Goal: Task Accomplishment & Management: Complete application form

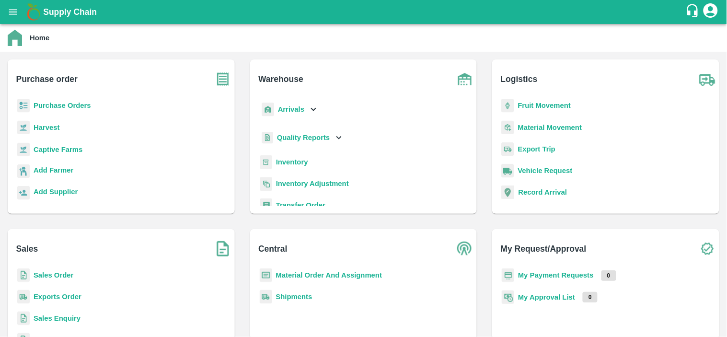
click at [548, 107] on b "Fruit Movement" at bounding box center [544, 106] width 53 height 8
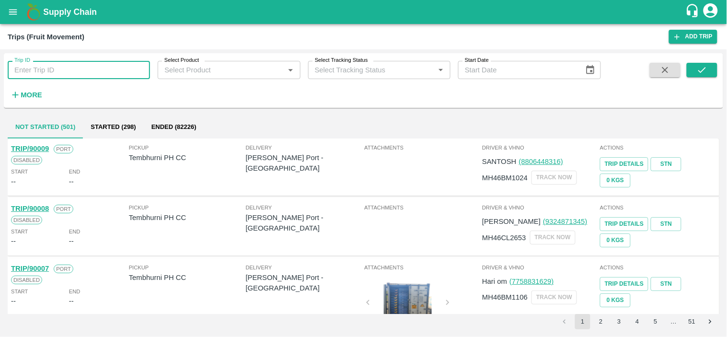
click at [80, 66] on input "Trip ID" at bounding box center [79, 70] width 142 height 18
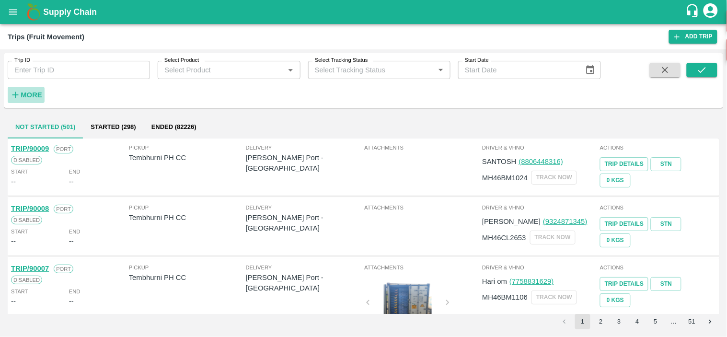
click at [35, 89] on h6 "More" at bounding box center [32, 95] width 22 height 12
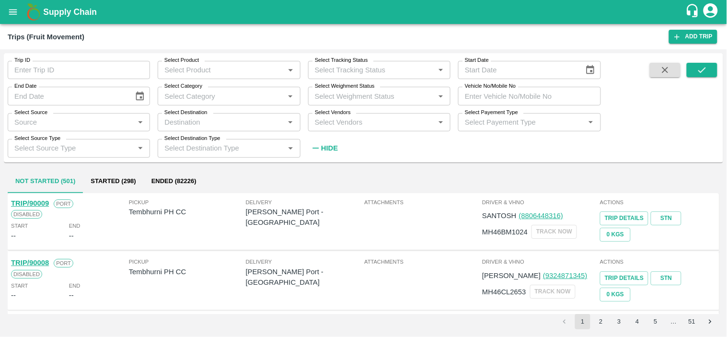
click at [526, 90] on input "Vehicle No/Mobile No" at bounding box center [529, 96] width 142 height 18
type input "2608"
click at [708, 74] on button "submit" at bounding box center [702, 70] width 31 height 14
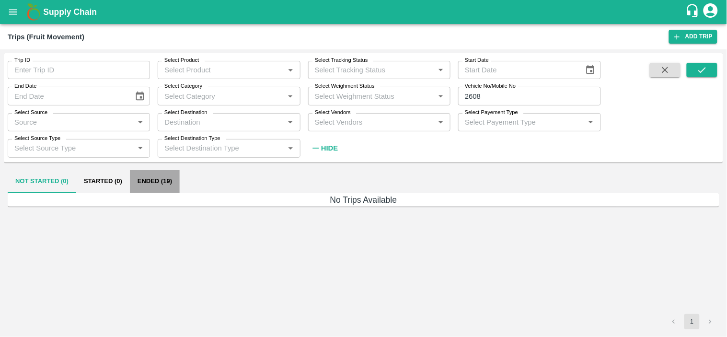
click at [161, 178] on button "Ended (19)" at bounding box center [155, 181] width 50 height 23
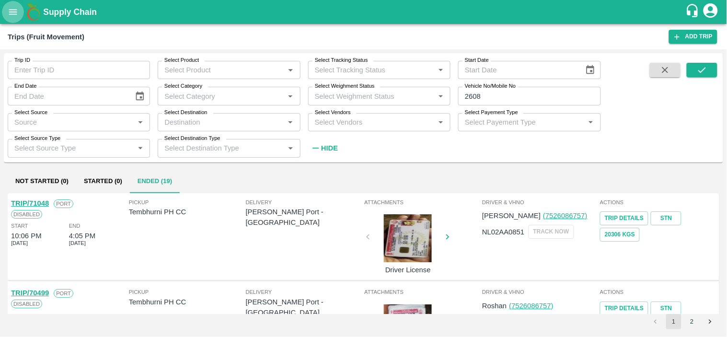
click at [13, 12] on icon "open drawer" at bounding box center [13, 11] width 8 height 5
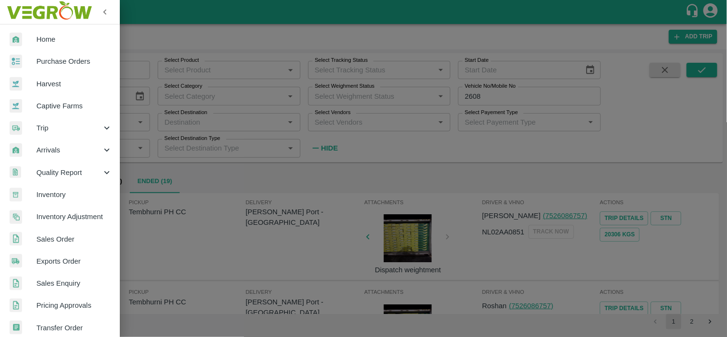
scroll to position [208, 0]
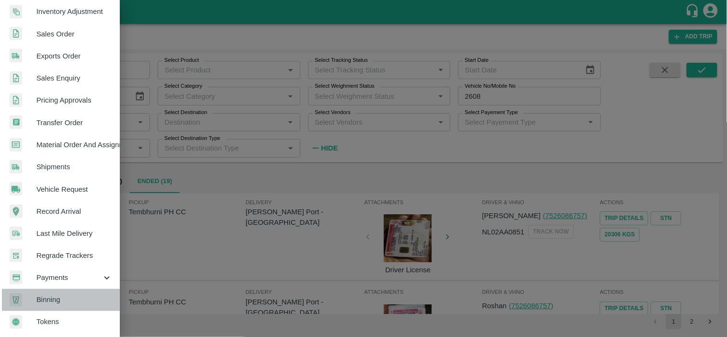
click at [66, 289] on link "Binning" at bounding box center [60, 300] width 120 height 22
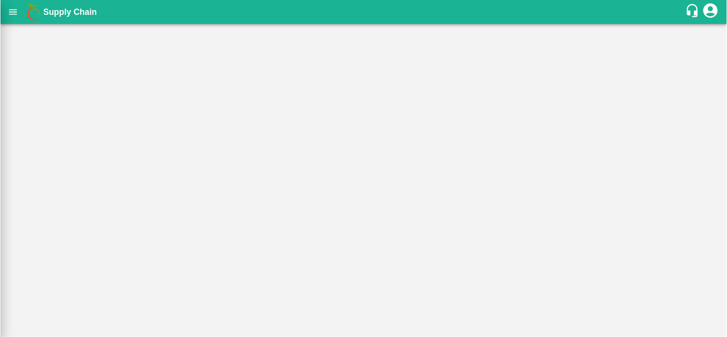
scroll to position [205, 0]
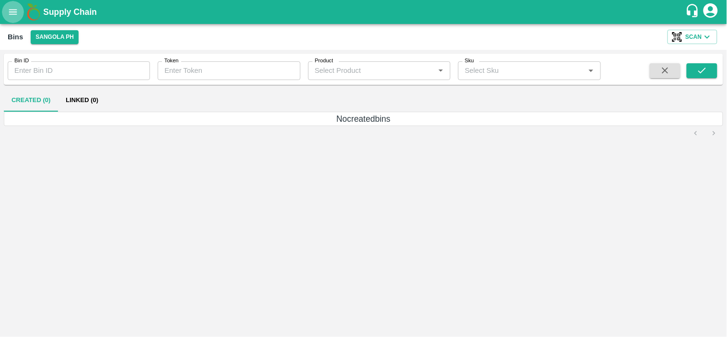
click at [10, 16] on icon "open drawer" at bounding box center [13, 12] width 11 height 11
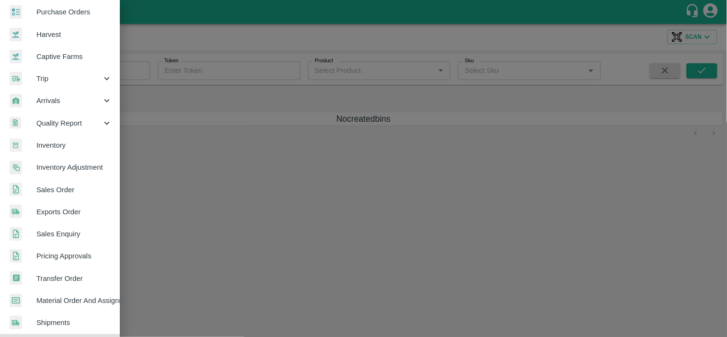
scroll to position [208, 0]
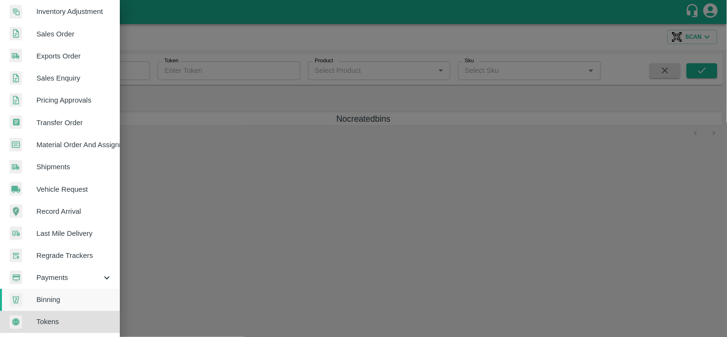
click at [55, 185] on span "Vehicle Request" at bounding box center [74, 189] width 76 height 11
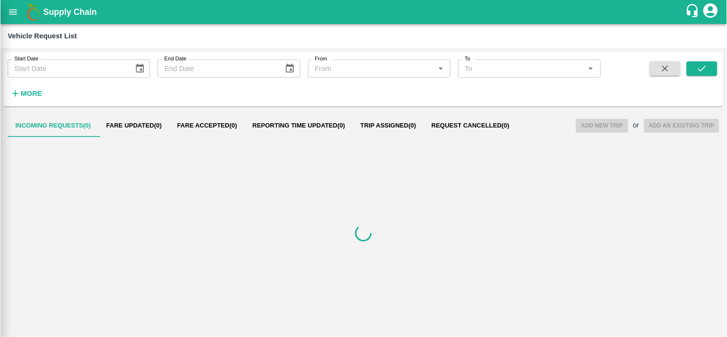
scroll to position [205, 0]
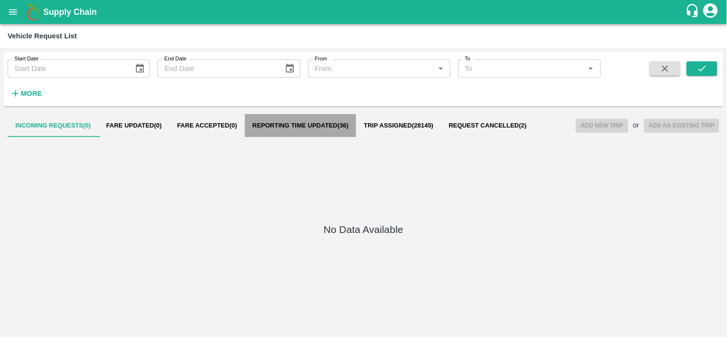
click at [307, 123] on span "Reporting Time Updated ( 36 )" at bounding box center [301, 126] width 96 height 8
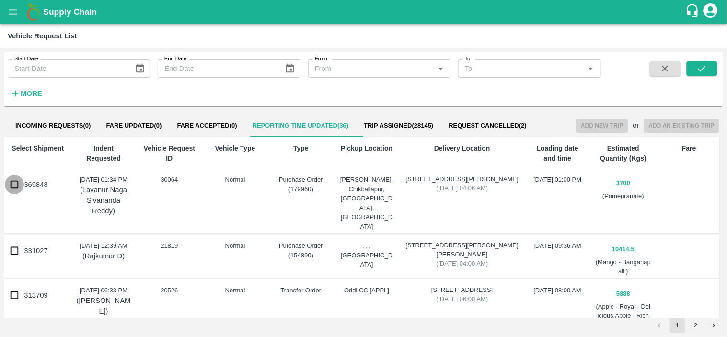
click at [11, 184] on input "369848" at bounding box center [14, 184] width 19 height 19
checkbox input "true"
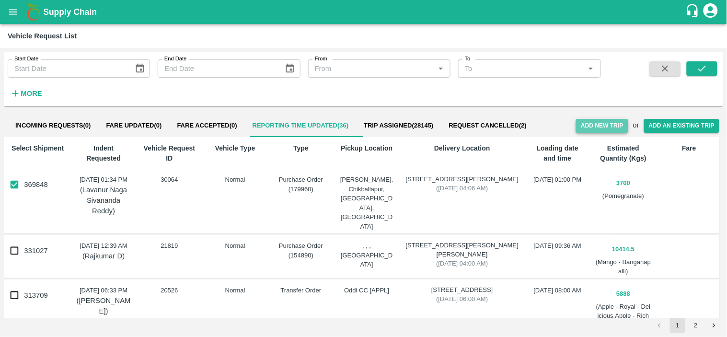
click at [596, 126] on button "Add New Trip" at bounding box center [602, 126] width 52 height 14
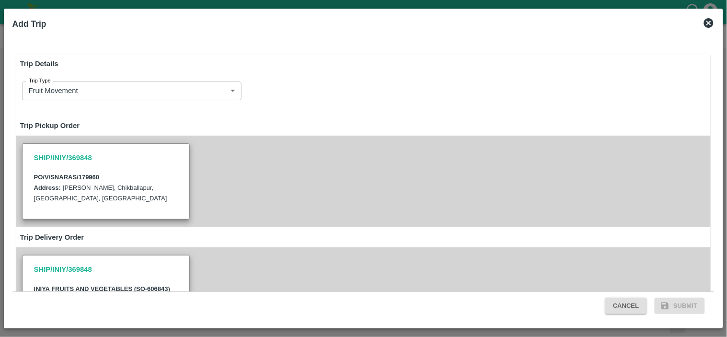
type input "3700"
type input "Normal"
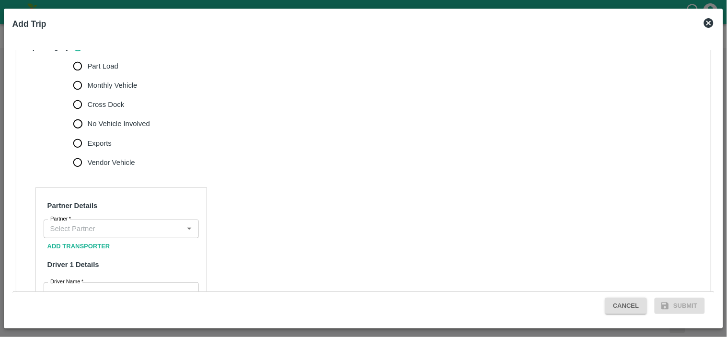
scroll to position [317, 0]
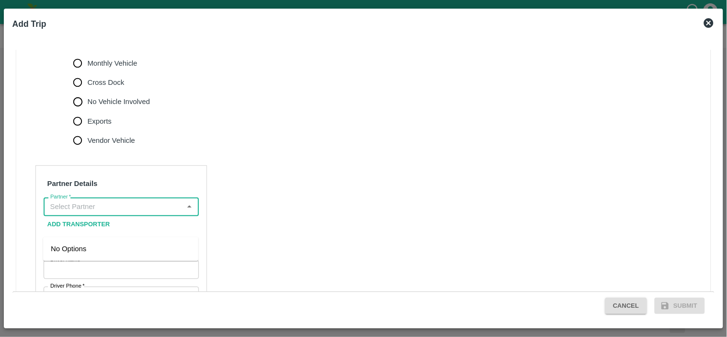
click at [98, 213] on input "Partner   *" at bounding box center [113, 206] width 134 height 12
type input "K"
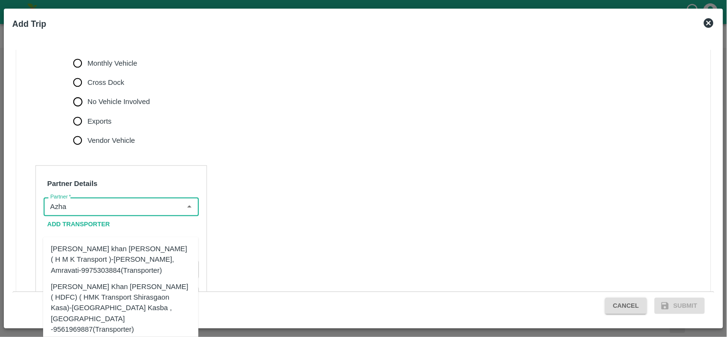
click at [99, 293] on div "Azhar Ahmad Khan Aziz Ahmad ( HDFC) ( HMK Transport Shirasgaon Kasa)-Shirasgaon…" at bounding box center [121, 307] width 140 height 53
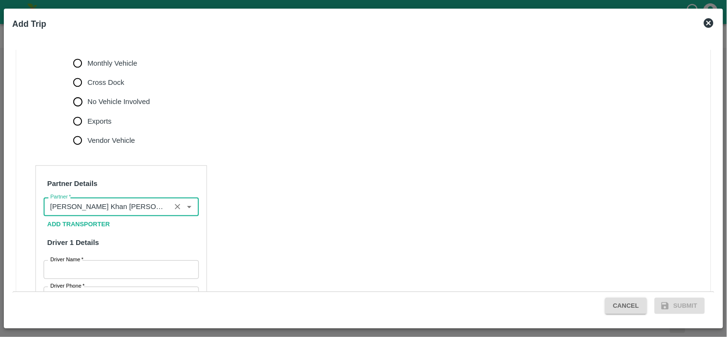
type input "Azhar Ahmad Khan Aziz Ahmad ( HDFC) ( HMK Transport Shirasgaon Kasa)-Shirasgaon…"
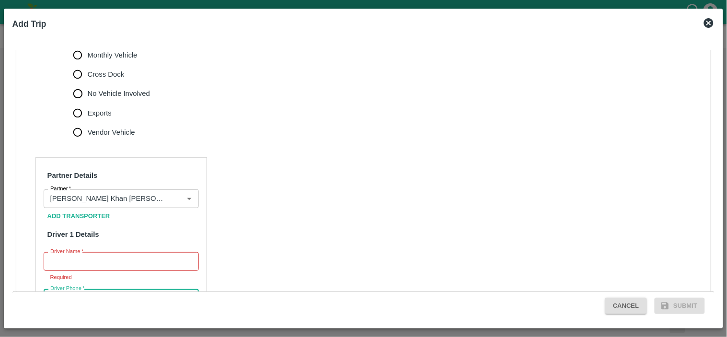
scroll to position [473, 0]
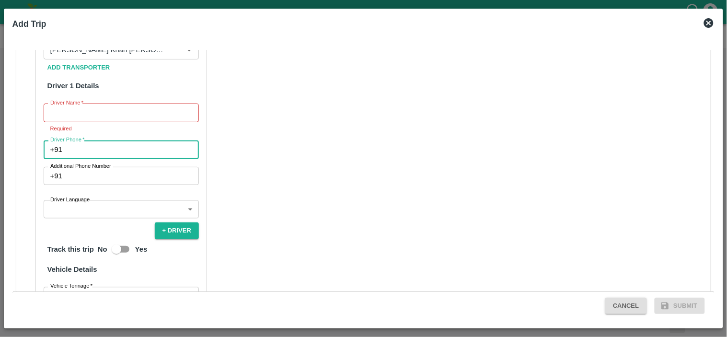
click at [116, 159] on input "Driver Phone   *" at bounding box center [132, 149] width 133 height 18
type input "855321"
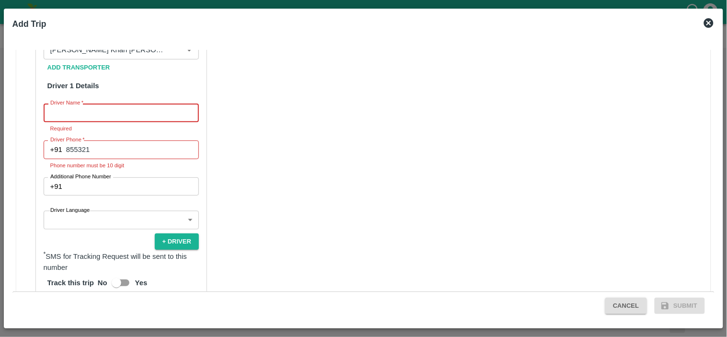
click at [94, 122] on input "Driver Name   *" at bounding box center [121, 113] width 155 height 18
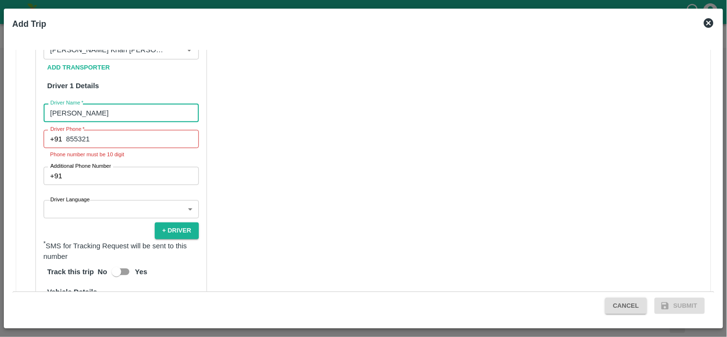
type input "ashitosh"
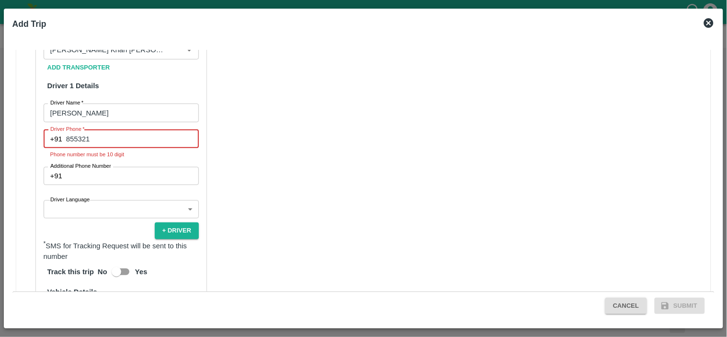
click at [99, 148] on input "855321" at bounding box center [132, 139] width 133 height 18
click at [131, 148] on input "855321" at bounding box center [132, 139] width 133 height 18
type input "8"
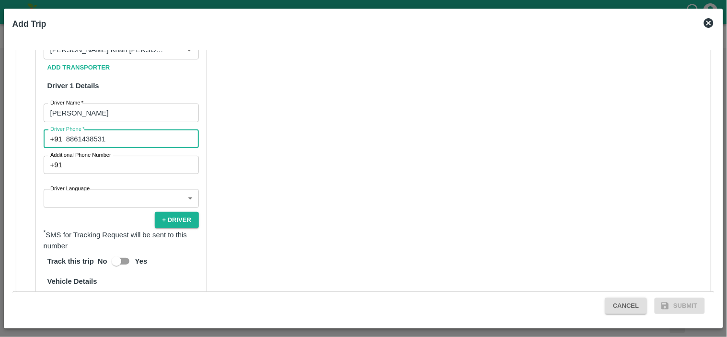
type input "8861438531"
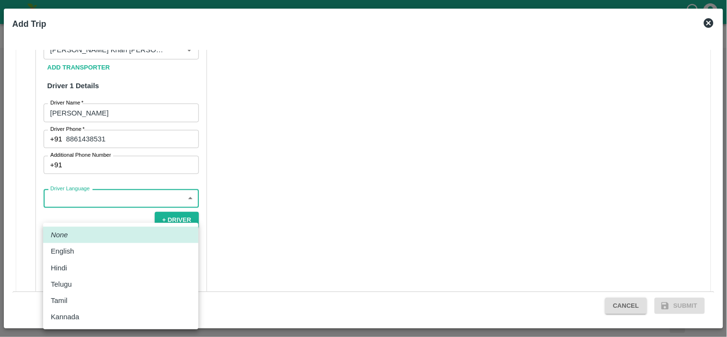
click at [103, 217] on body "Supply Chain Vehicle Request List Start Date Start Date End Date End Date From …" at bounding box center [363, 168] width 727 height 337
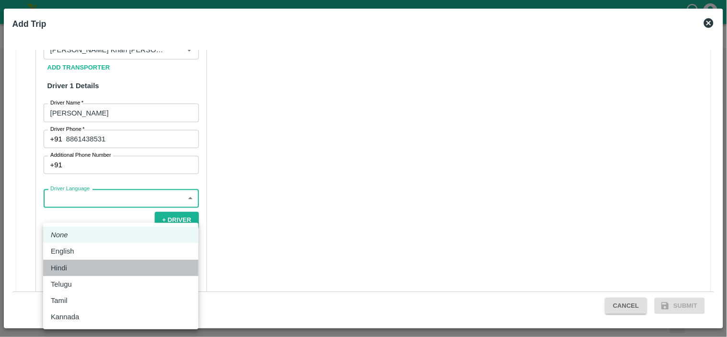
click at [78, 269] on div "Hindi" at bounding box center [121, 268] width 140 height 11
type input "hi"
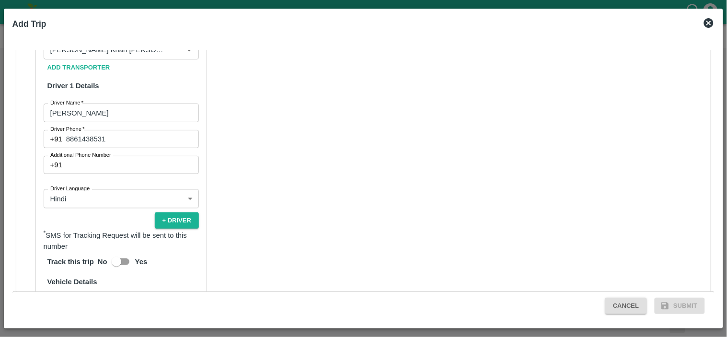
click at [329, 200] on div "Partner Details Partner   * Partner Add Transporter Driver 1 Details Driver Nam…" at bounding box center [363, 238] width 695 height 482
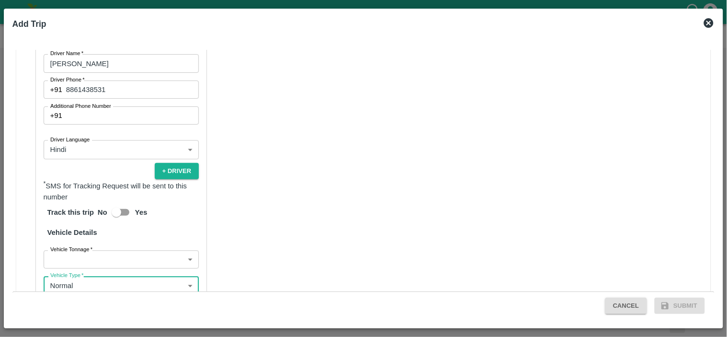
scroll to position [659, 0]
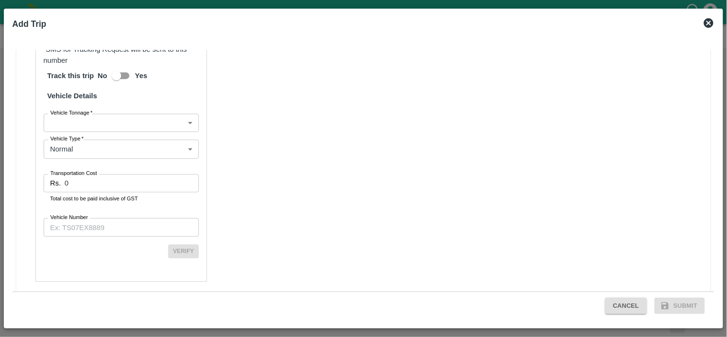
click at [92, 115] on span "*" at bounding box center [90, 113] width 3 height 6
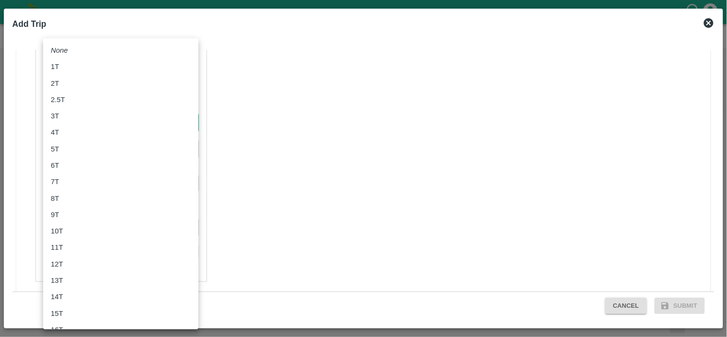
click at [95, 140] on body "Supply Chain Vehicle Request List Start Date Start Date End Date End Date From …" at bounding box center [363, 168] width 727 height 337
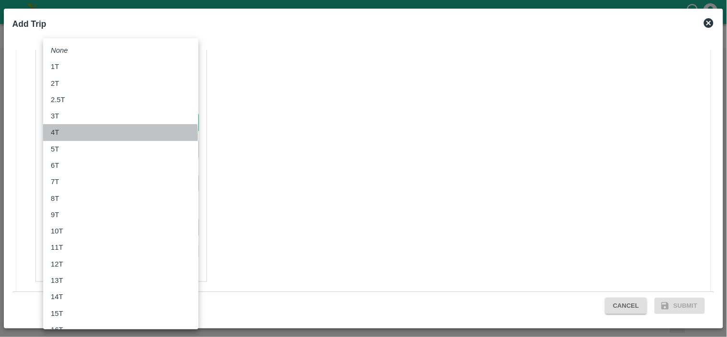
click at [69, 135] on div "4T" at bounding box center [121, 132] width 140 height 11
type input "4000"
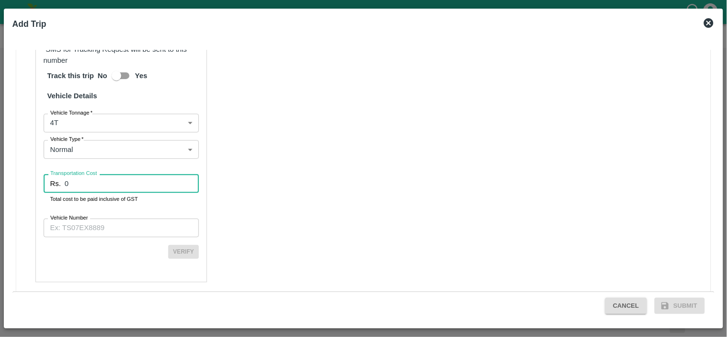
click at [96, 192] on input "0" at bounding box center [132, 183] width 134 height 18
type input "14000"
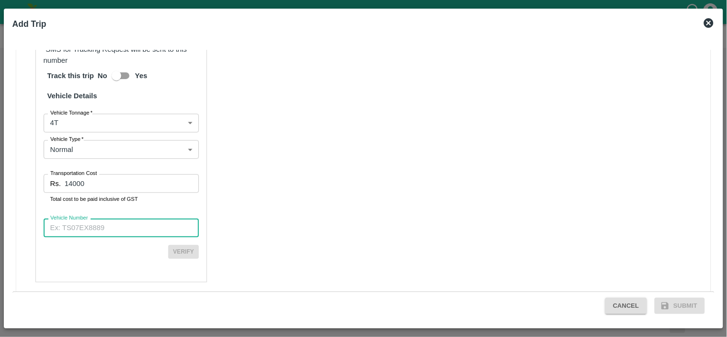
click at [85, 237] on input "Vehicle Number" at bounding box center [121, 228] width 155 height 18
type input "KA07C2608"
click at [683, 315] on div "Cancel Submit" at bounding box center [363, 305] width 702 height 29
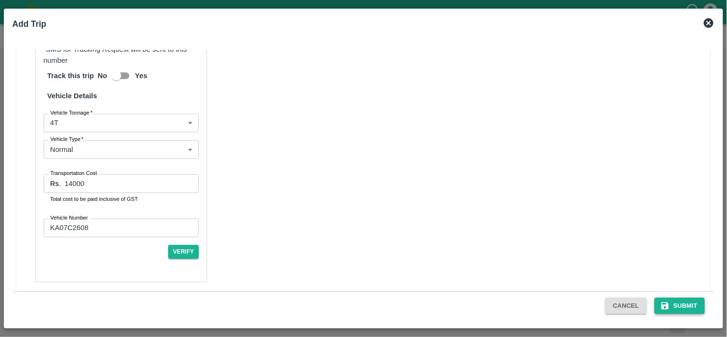
drag, startPoint x: 683, startPoint y: 314, endPoint x: 681, endPoint y: 307, distance: 7.4
click at [681, 307] on div "Cancel Submit" at bounding box center [363, 305] width 702 height 29
click at [681, 307] on button "Submit" at bounding box center [680, 306] width 51 height 17
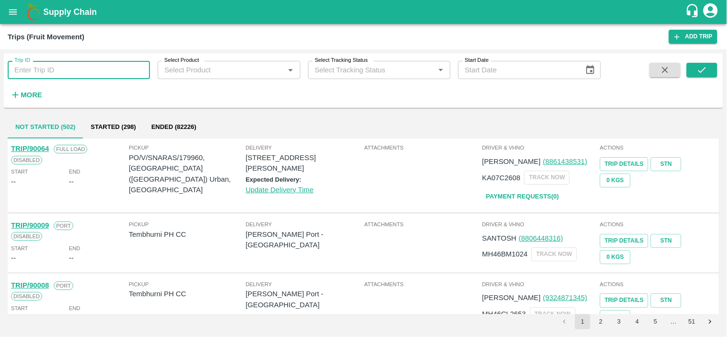
click at [85, 66] on input "Trip ID" at bounding box center [79, 70] width 142 height 18
type input "89586"
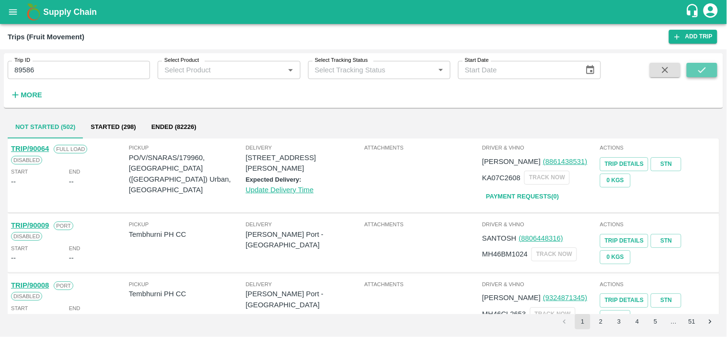
click at [707, 74] on icon "submit" at bounding box center [702, 70] width 11 height 11
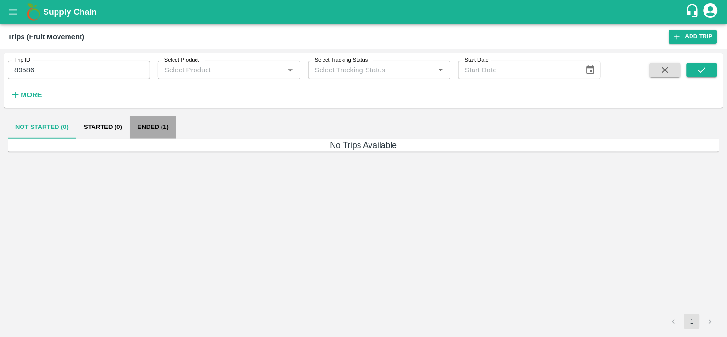
click at [157, 126] on button "Ended (1)" at bounding box center [153, 126] width 46 height 23
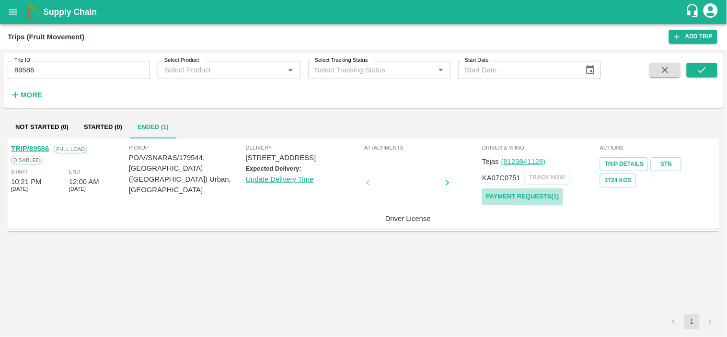
click at [520, 194] on link "Payment Requests( 1 )" at bounding box center [522, 196] width 81 height 17
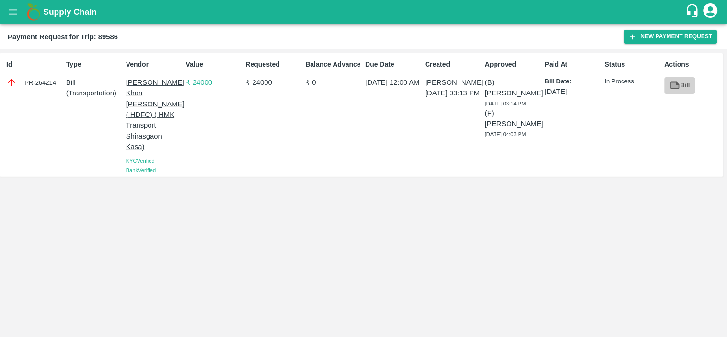
click at [677, 83] on icon at bounding box center [674, 85] width 7 height 5
click at [17, 16] on icon "open drawer" at bounding box center [13, 12] width 11 height 11
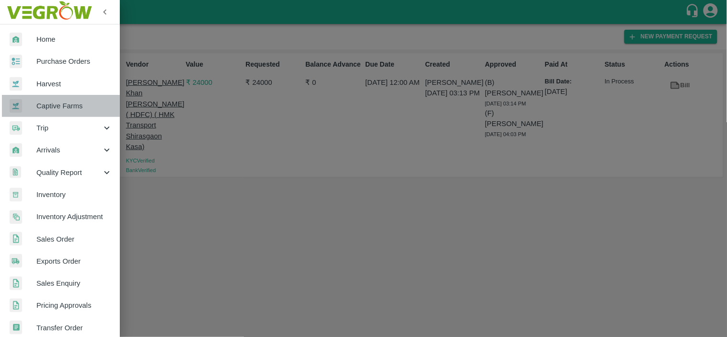
click at [64, 116] on link "Captive Farms" at bounding box center [60, 106] width 120 height 22
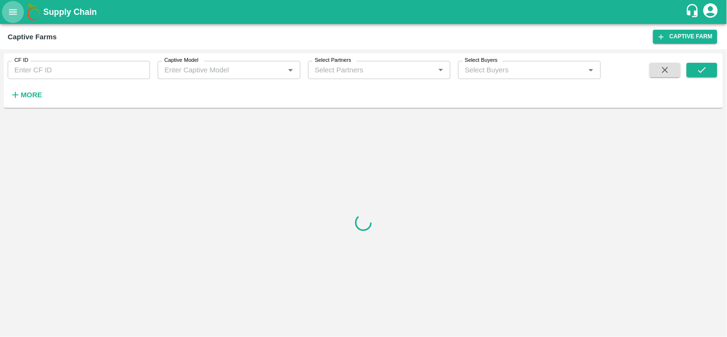
click at [11, 9] on icon "open drawer" at bounding box center [13, 12] width 11 height 11
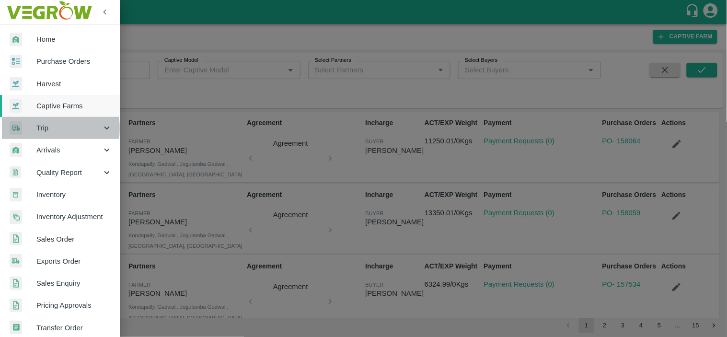
click at [37, 128] on span "Trip" at bounding box center [68, 128] width 65 height 11
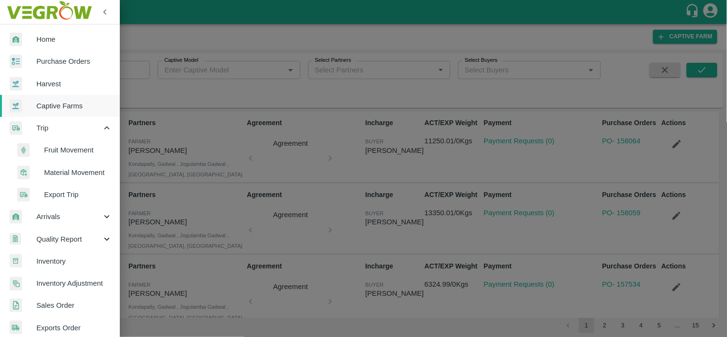
click at [69, 150] on span "Fruit Movement" at bounding box center [78, 150] width 68 height 11
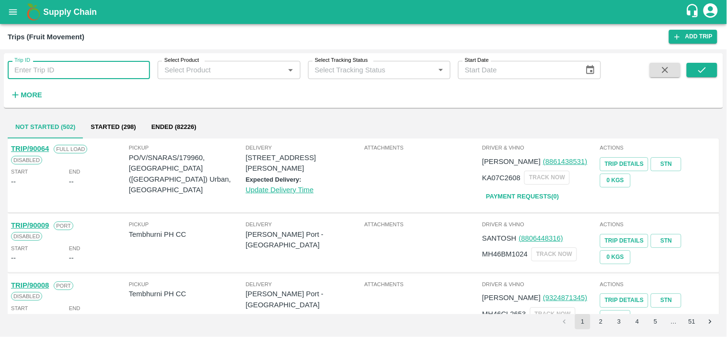
click at [49, 74] on input "Trip ID" at bounding box center [79, 70] width 142 height 18
type input "89627"
drag, startPoint x: 706, startPoint y: 79, endPoint x: 704, endPoint y: 73, distance: 5.9
click at [704, 73] on span at bounding box center [702, 82] width 31 height 39
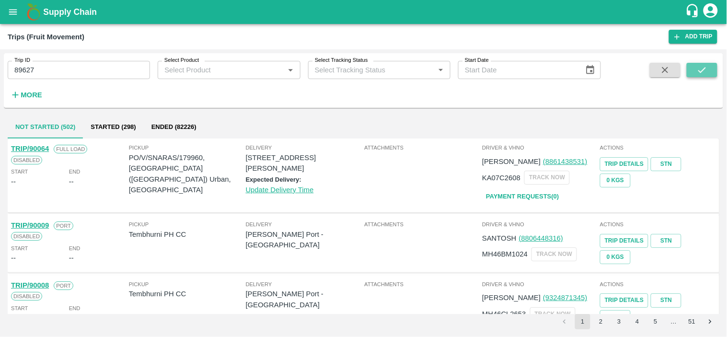
click at [704, 73] on icon "submit" at bounding box center [702, 70] width 11 height 11
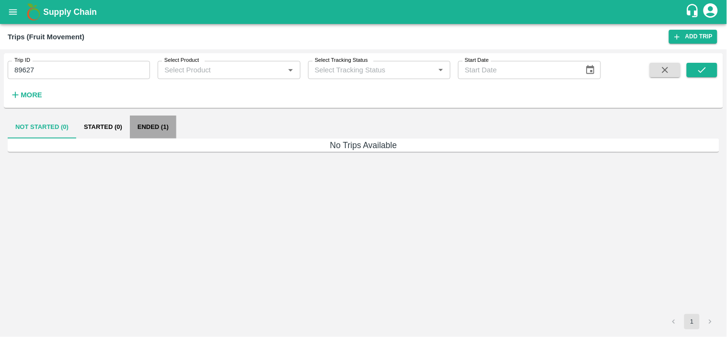
click at [166, 120] on button "Ended (1)" at bounding box center [153, 126] width 46 height 23
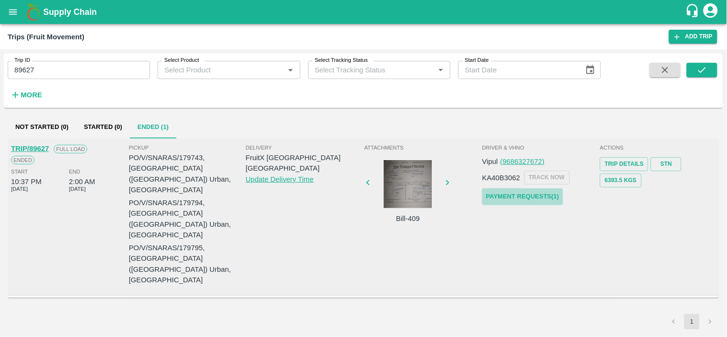
click at [516, 197] on link "Payment Requests( 1 )" at bounding box center [522, 196] width 81 height 17
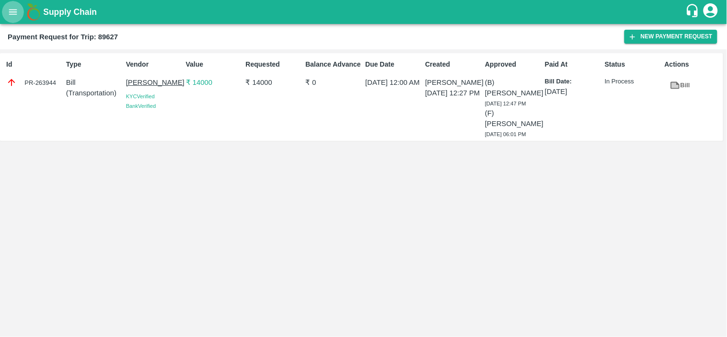
click at [11, 2] on button "open drawer" at bounding box center [13, 12] width 22 height 22
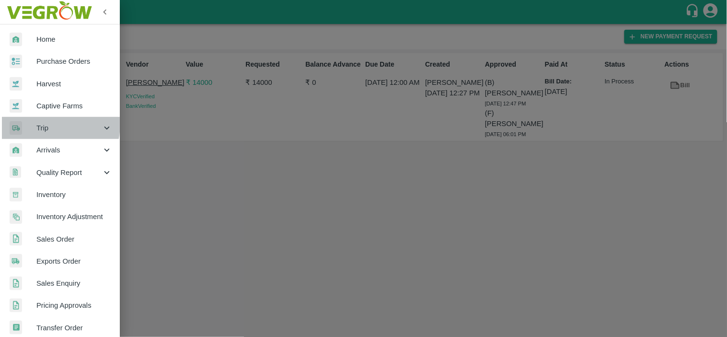
click at [40, 124] on span "Trip" at bounding box center [68, 128] width 65 height 11
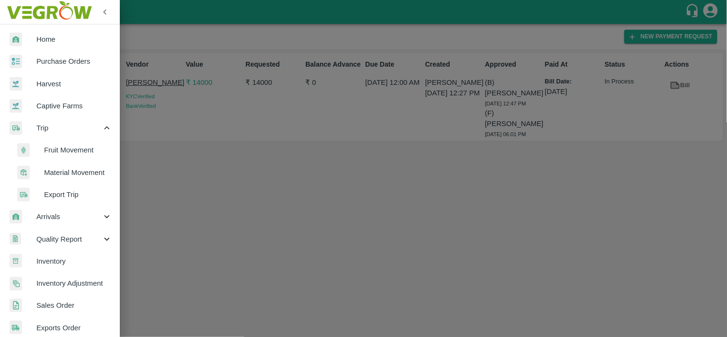
click at [64, 153] on span "Fruit Movement" at bounding box center [78, 150] width 68 height 11
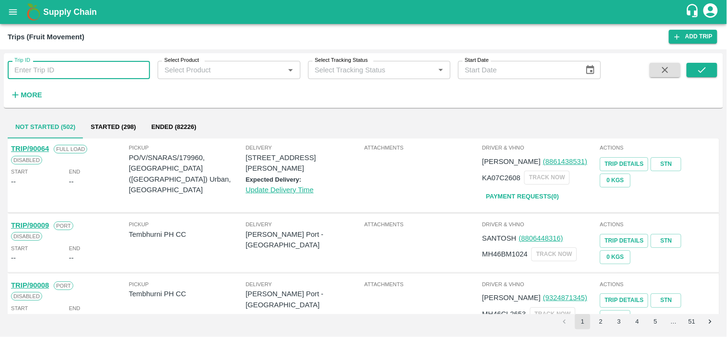
click at [54, 69] on input "Trip ID" at bounding box center [79, 70] width 142 height 18
type input "89776"
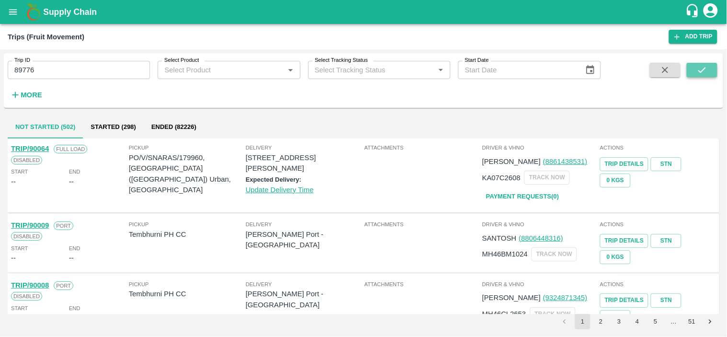
click at [704, 73] on icon "submit" at bounding box center [702, 70] width 11 height 11
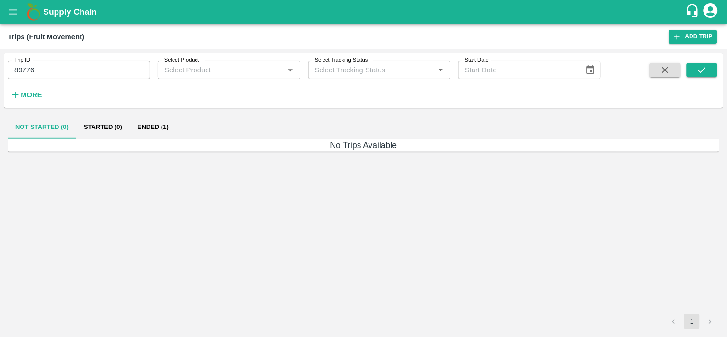
click at [160, 122] on button "Ended (1)" at bounding box center [153, 126] width 46 height 23
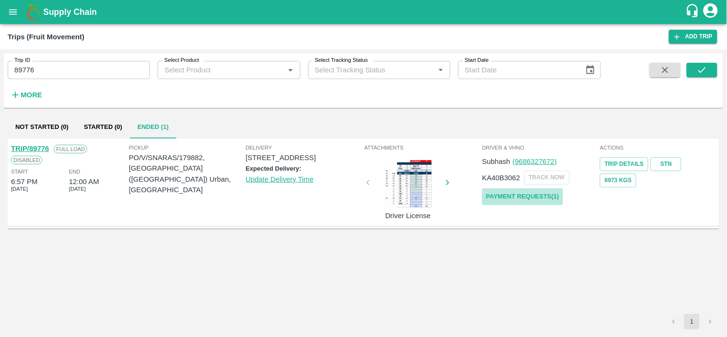
click at [524, 193] on link "Payment Requests( 1 )" at bounding box center [522, 196] width 81 height 17
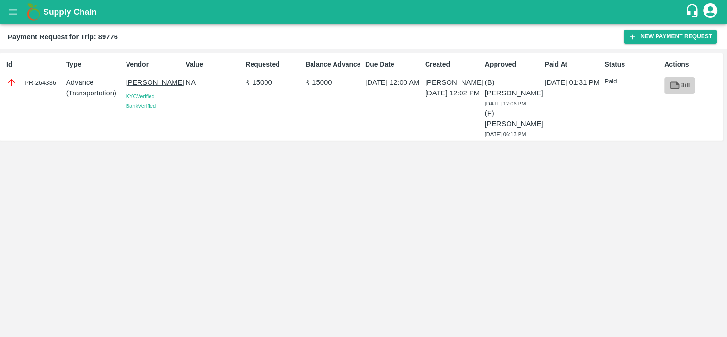
click at [671, 85] on icon at bounding box center [675, 85] width 11 height 11
click at [11, 4] on button "open drawer" at bounding box center [13, 12] width 22 height 22
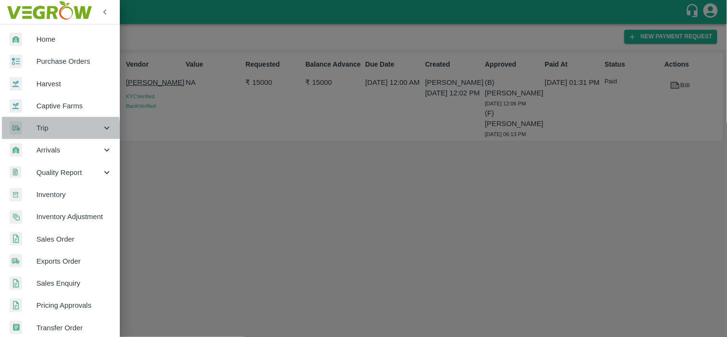
click at [50, 130] on span "Trip" at bounding box center [68, 128] width 65 height 11
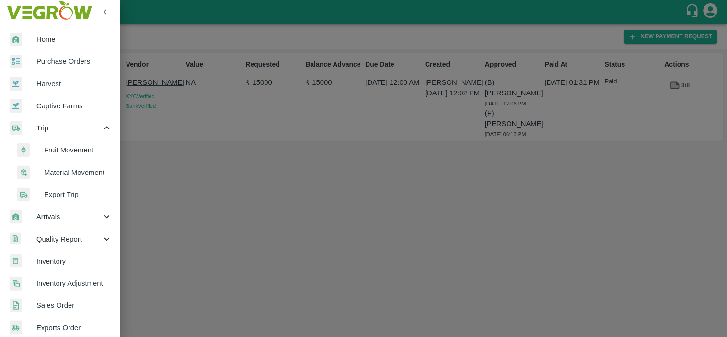
click at [84, 151] on span "Fruit Movement" at bounding box center [78, 150] width 68 height 11
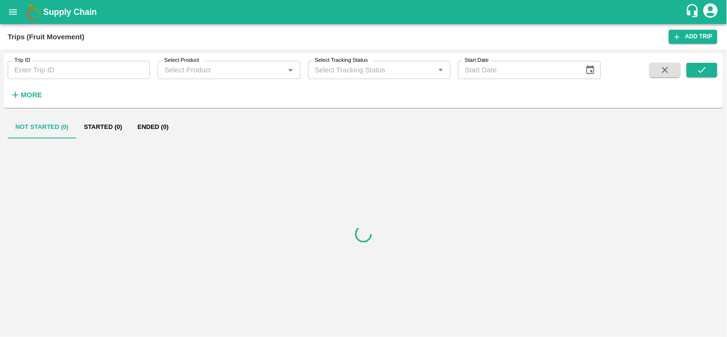
click at [64, 75] on input "Trip ID" at bounding box center [79, 70] width 142 height 18
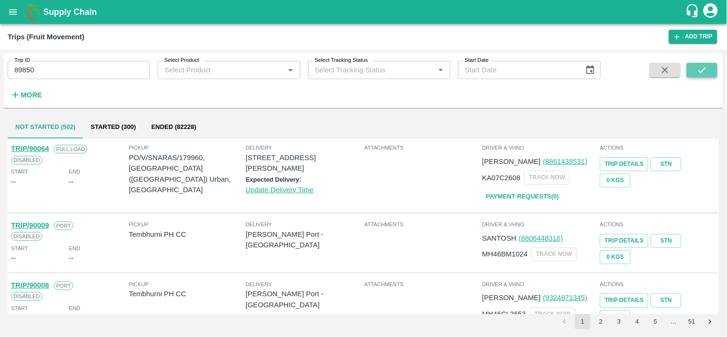
click at [696, 69] on button "submit" at bounding box center [702, 70] width 31 height 14
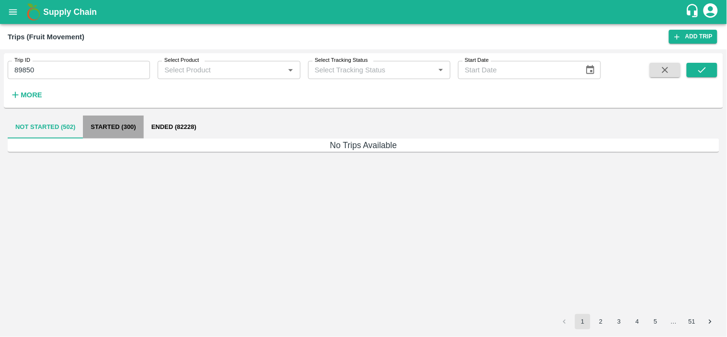
click at [121, 125] on button "Started (300)" at bounding box center [113, 126] width 60 height 23
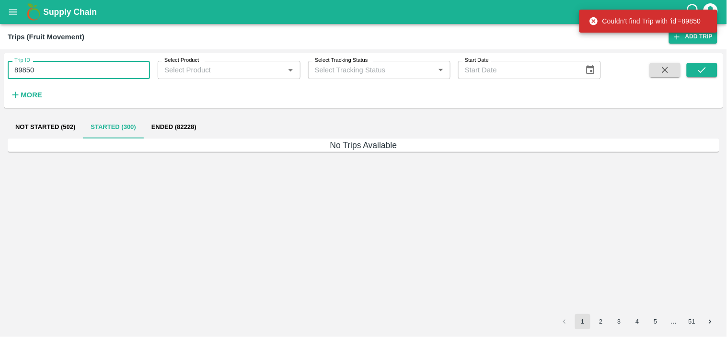
click at [64, 69] on input "89850" at bounding box center [79, 70] width 142 height 18
drag, startPoint x: 64, startPoint y: 69, endPoint x: 0, endPoint y: 71, distance: 64.3
click at [0, 71] on div "Trip ID 89850 Trip ID Select Product Select Product   * Select Tracking Status …" at bounding box center [363, 193] width 727 height 288
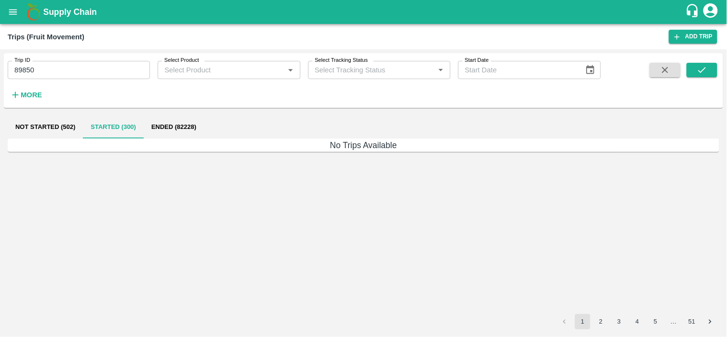
click at [102, 79] on div "Trip ID 89850 Trip ID Select Product Select Product   * Select Tracking Status …" at bounding box center [300, 78] width 601 height 50
click at [80, 75] on input "89850" at bounding box center [79, 70] width 142 height 18
type input "8"
click at [58, 71] on input "Trip ID" at bounding box center [79, 70] width 142 height 18
click at [16, 98] on icon "button" at bounding box center [15, 95] width 11 height 11
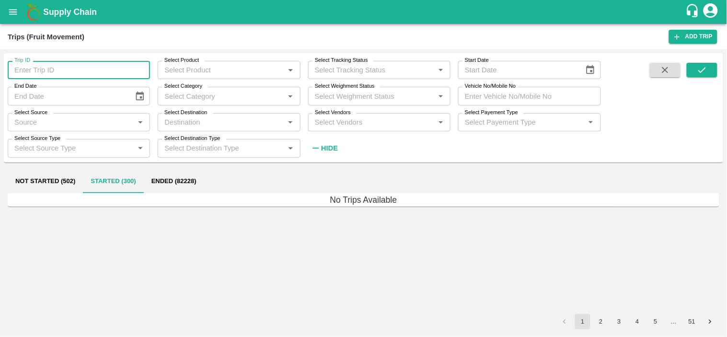
click at [45, 72] on input "Trip ID" at bounding box center [79, 70] width 142 height 18
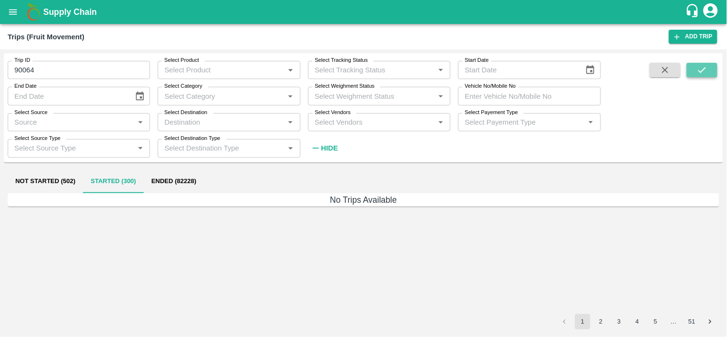
click at [710, 68] on button "submit" at bounding box center [702, 70] width 31 height 14
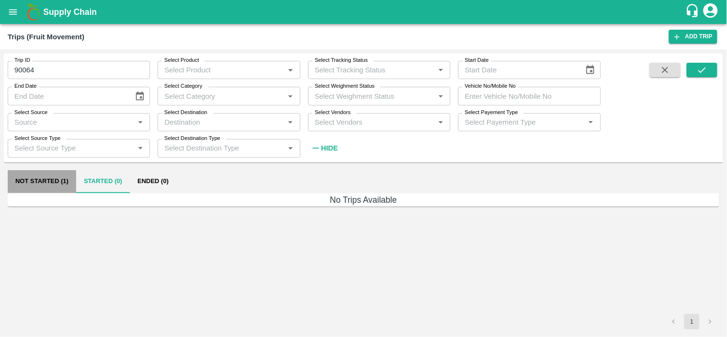
click at [36, 188] on button "Not Started (1)" at bounding box center [42, 181] width 69 height 23
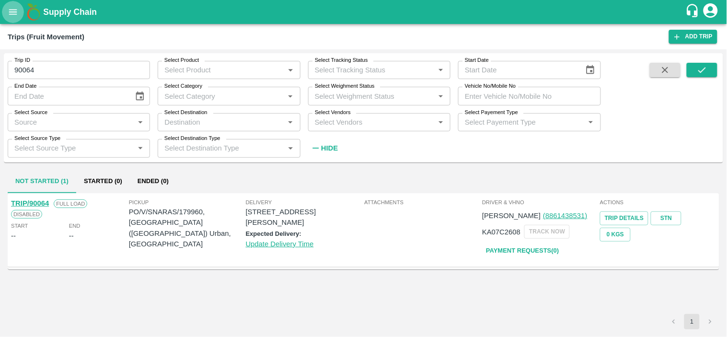
click at [13, 17] on button "open drawer" at bounding box center [13, 12] width 22 height 22
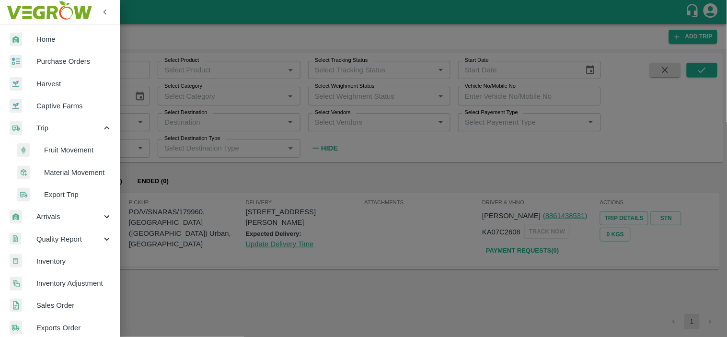
click at [58, 169] on span "Material Movement" at bounding box center [78, 172] width 68 height 11
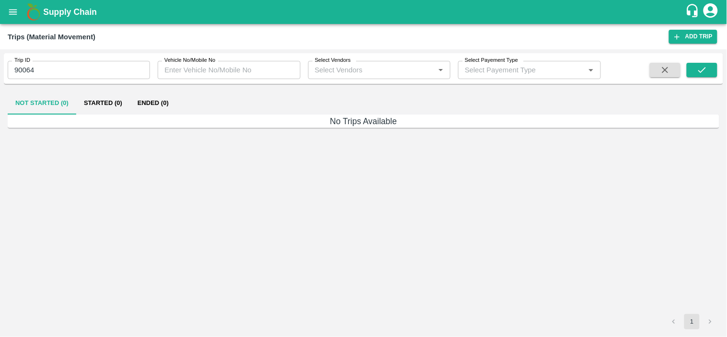
drag, startPoint x: 40, startPoint y: 55, endPoint x: 41, endPoint y: 65, distance: 10.6
click at [41, 65] on div "Trip ID 90064 Trip ID" at bounding box center [75, 66] width 150 height 26
click at [41, 65] on input "90064" at bounding box center [79, 70] width 142 height 18
type input "9"
click at [8, 8] on icon "open drawer" at bounding box center [13, 12] width 11 height 11
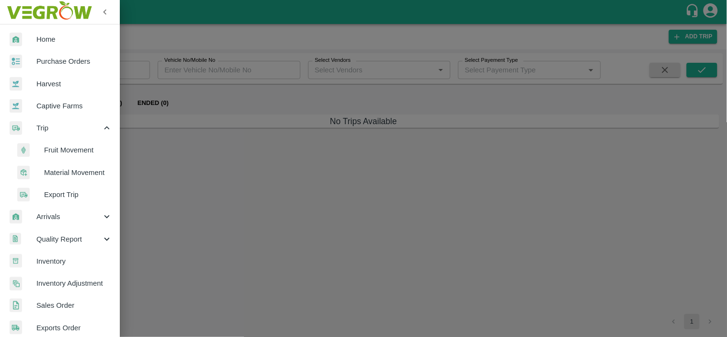
click at [69, 181] on li "Material Movement" at bounding box center [64, 172] width 112 height 22
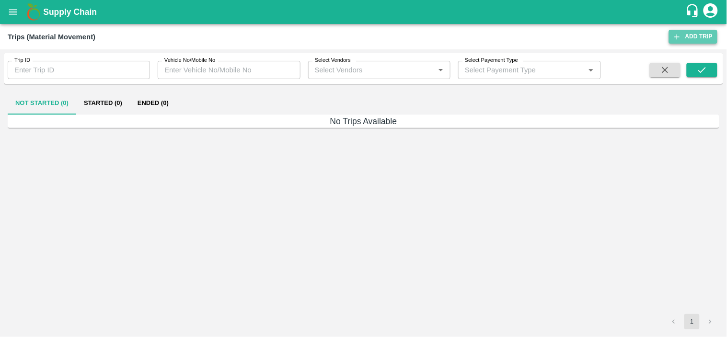
click at [696, 40] on link "Add Trip" at bounding box center [693, 37] width 48 height 14
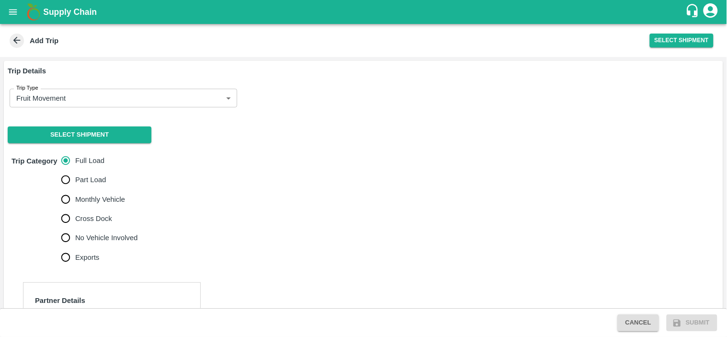
click at [262, 207] on div "Trip Category Full Load Part Load Monthly Vehicle Cross Dock No Vehicle Involve…" at bounding box center [363, 209] width 719 height 124
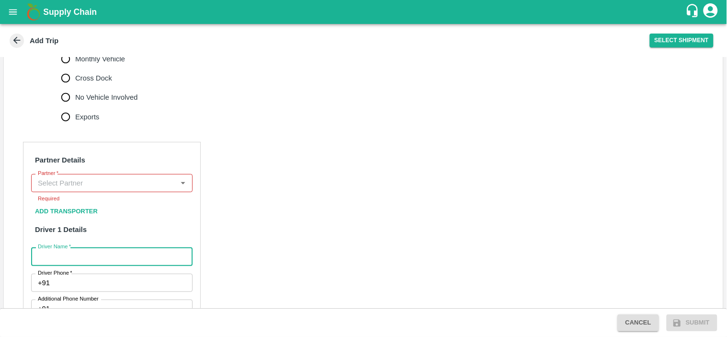
click at [97, 174] on div "Partner" at bounding box center [111, 183] width 161 height 18
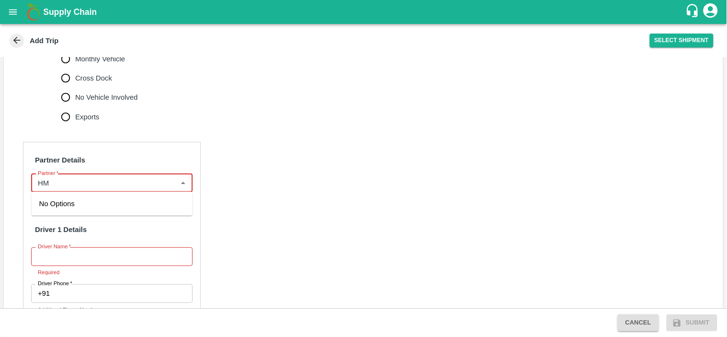
type input "H"
type input "G"
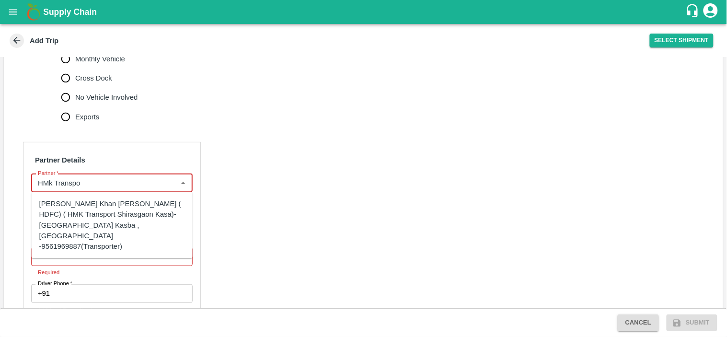
click at [103, 213] on div "[PERSON_NAME] Khan [PERSON_NAME] ( HDFC) ( HMK Transport Shirasgaon Kasa)-[GEOG…" at bounding box center [112, 224] width 146 height 53
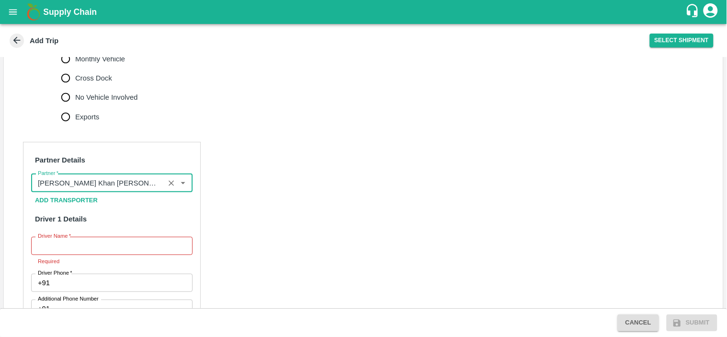
type input "[PERSON_NAME] Khan [PERSON_NAME] ( HDFC) ( HMK Transport Shirasgaon Kasa)-[GEOG…"
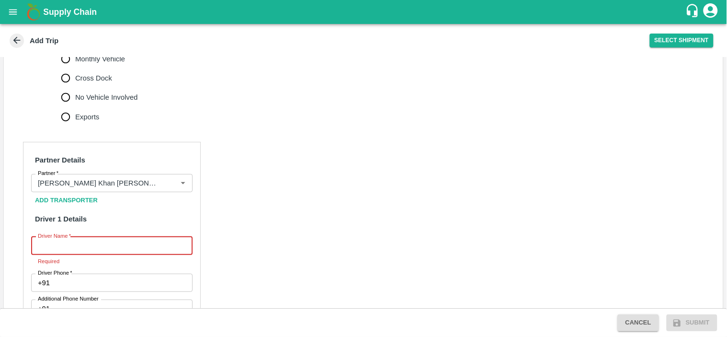
click at [92, 242] on input "Driver Name   *" at bounding box center [111, 246] width 161 height 18
click at [173, 186] on icon "Clear" at bounding box center [171, 183] width 9 height 9
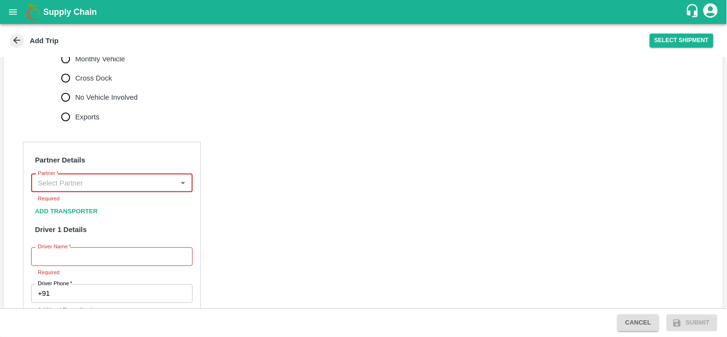
scroll to position [0, 0]
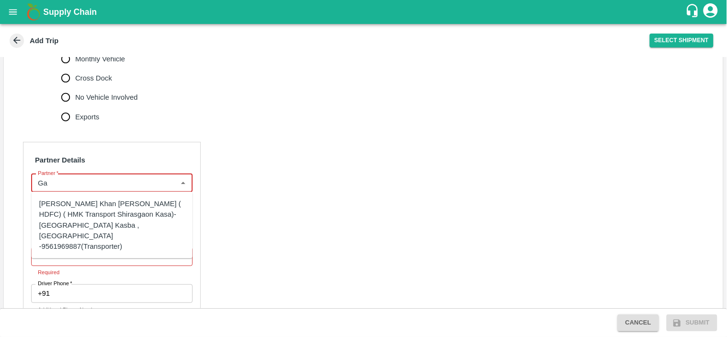
click at [104, 207] on div "[PERSON_NAME] Khan [PERSON_NAME] ( HDFC) ( HMK Transport Shirasgaon Kasa)-[GEOG…" at bounding box center [112, 224] width 146 height 53
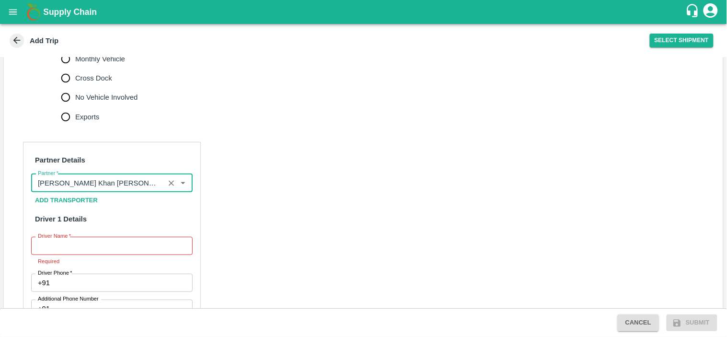
type input "[PERSON_NAME] Khan [PERSON_NAME] ( HDFC) ( HMK Transport Shirasgaon Kasa)-[GEOG…"
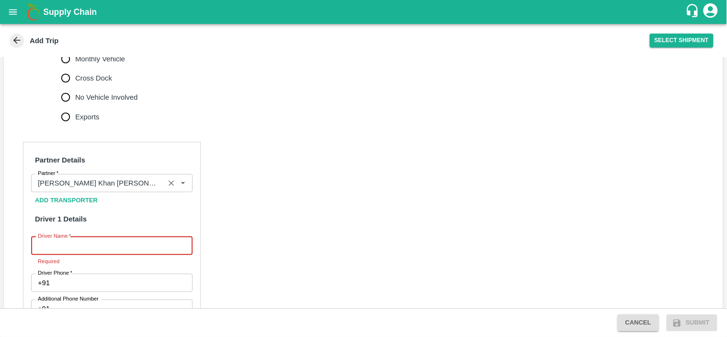
click at [87, 245] on input "Driver Name   *" at bounding box center [111, 246] width 161 height 18
type input "bharat"
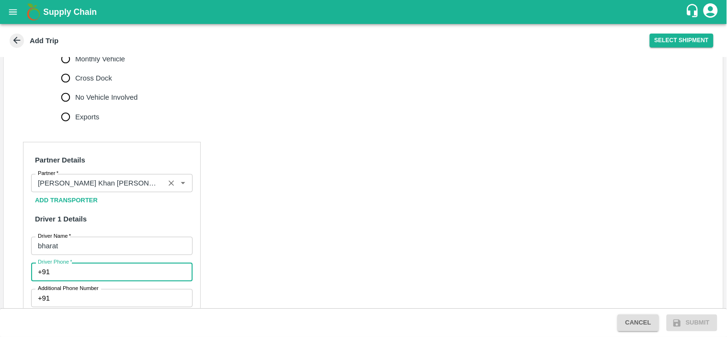
click at [83, 269] on input "Driver Phone   *" at bounding box center [123, 272] width 139 height 18
type input "9012981209"
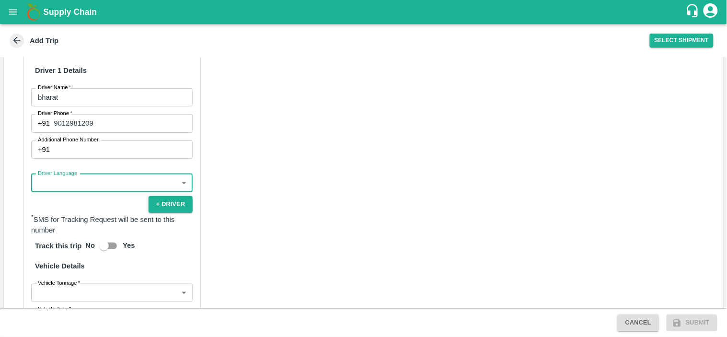
click at [123, 184] on body "Supply Chain Add Trip Select Shipment Trip Details Trip Type Fruit Movement 1 T…" at bounding box center [363, 168] width 727 height 337
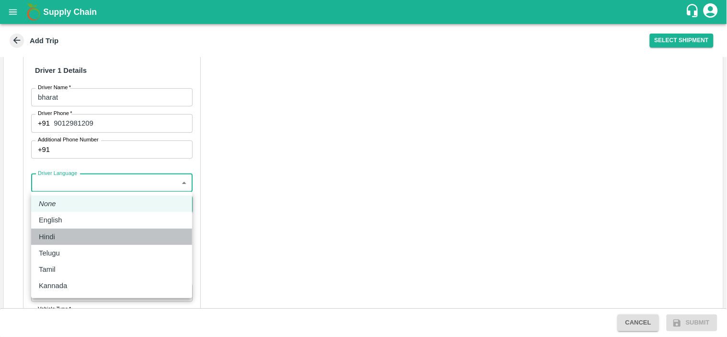
click at [63, 231] on div "Hindi" at bounding box center [112, 236] width 146 height 11
type input "hi"
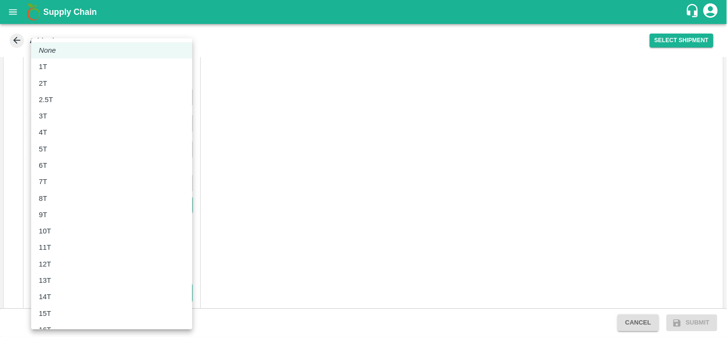
click at [70, 290] on body "Supply Chain Add Trip Select Shipment Trip Details Trip Type Fruit Movement 1 T…" at bounding box center [363, 168] width 727 height 337
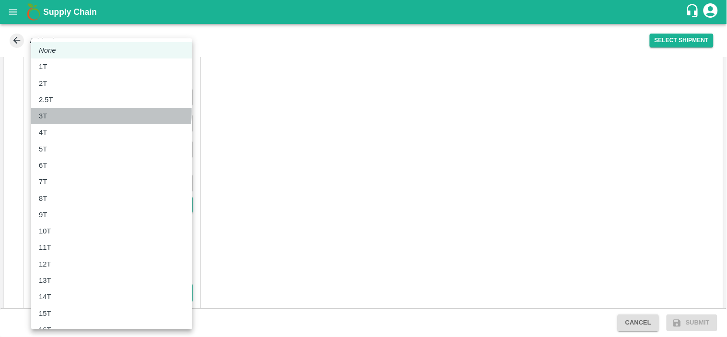
click at [55, 112] on div "3T" at bounding box center [112, 116] width 146 height 11
type input "3000"
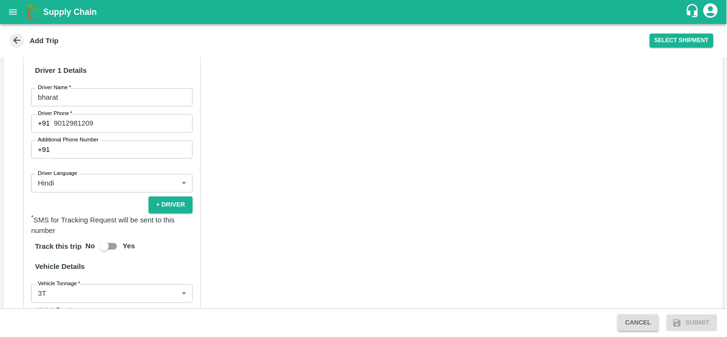
click at [278, 168] on div "Partner Details Partner   * Partner Add Transporter Driver 1 Details Driver Nam…" at bounding box center [363, 223] width 719 height 482
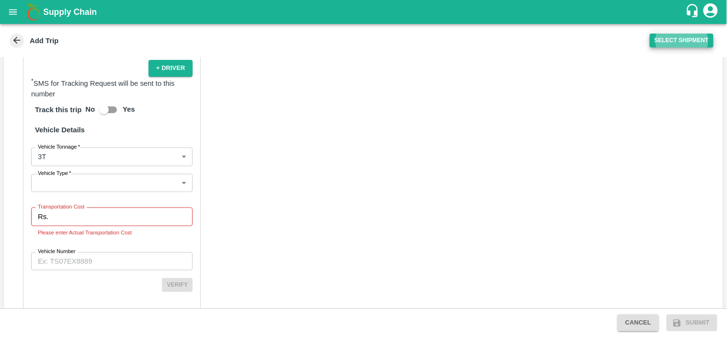
scroll to position [0, 0]
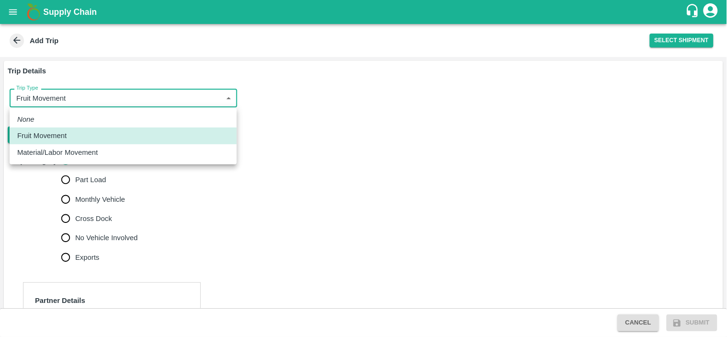
click at [69, 101] on body "Supply Chain Add Trip Select Shipment Trip Details Trip Type Fruit Movement 1 T…" at bounding box center [363, 168] width 727 height 337
click at [56, 149] on p "Material/Labor Movement" at bounding box center [57, 152] width 81 height 11
type input "2"
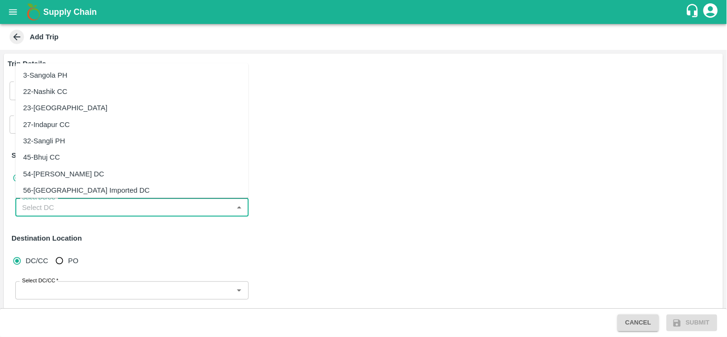
click at [80, 209] on input "Select DC/CC   *" at bounding box center [124, 207] width 212 height 12
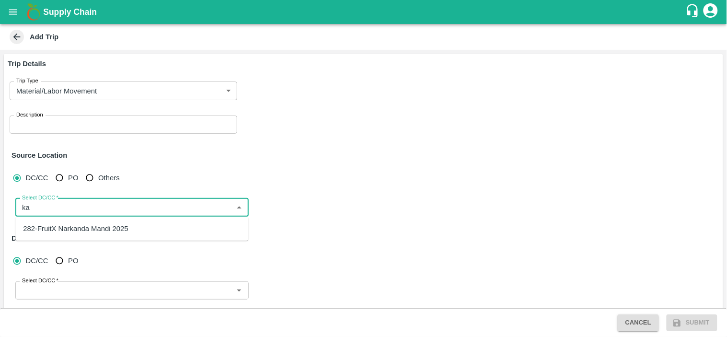
type input "k"
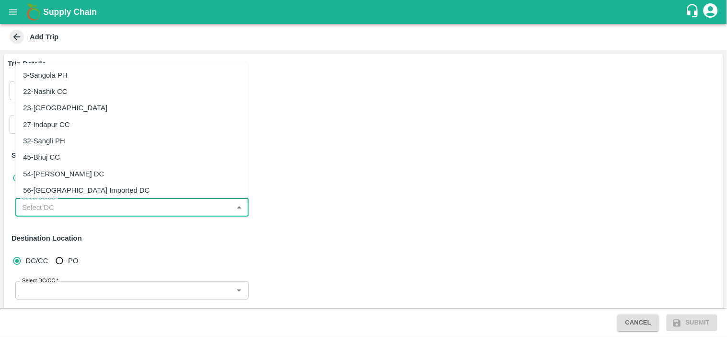
type input "m"
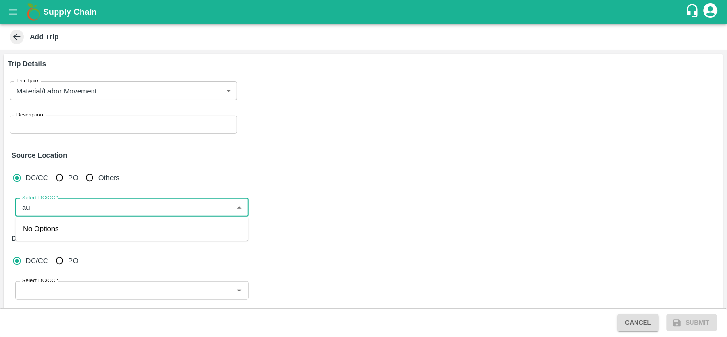
type input "a"
type input "karmad"
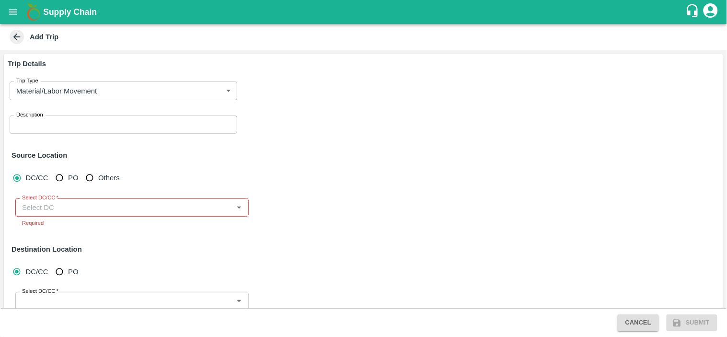
click at [389, 192] on div "DC/CC PO Others Select DC/CC   * Select DC/CC Required" at bounding box center [364, 201] width 712 height 73
click at [92, 181] on input "Others" at bounding box center [90, 178] width 18 height 18
radio input "true"
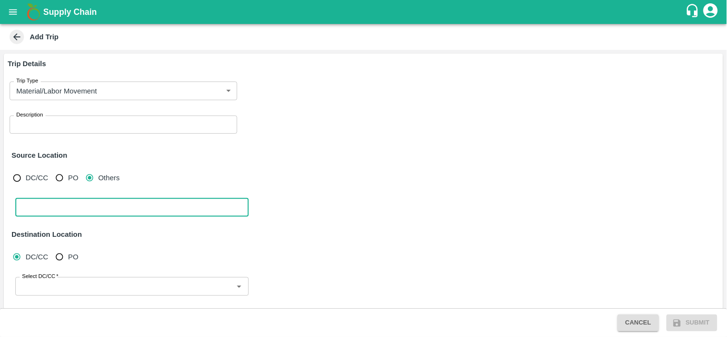
click at [82, 202] on textarea at bounding box center [132, 207] width 220 height 10
click at [78, 295] on div "Select DC/CC" at bounding box center [131, 286] width 233 height 18
type textarea "karmad"
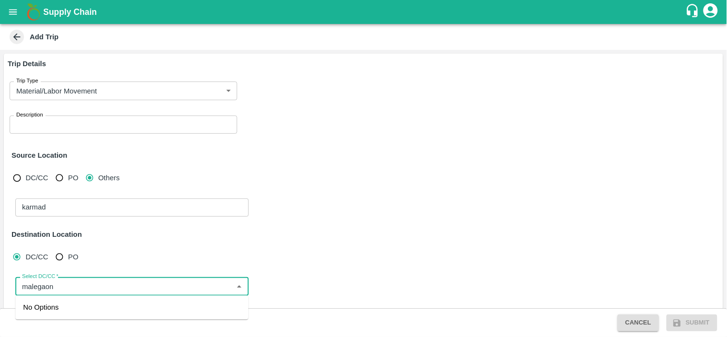
type input "malegaon"
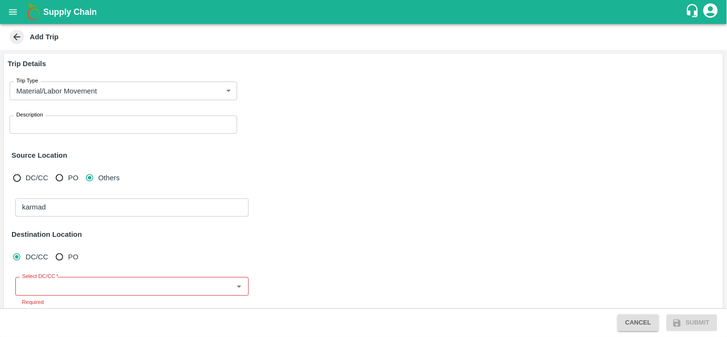
click at [441, 302] on div "Select DC/CC   * Select DC/CC Required" at bounding box center [363, 295] width 700 height 45
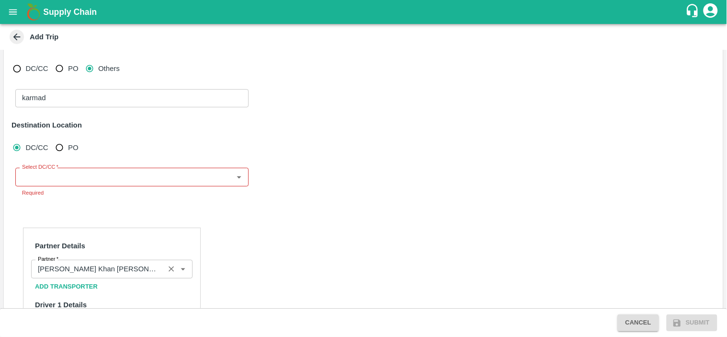
scroll to position [131, 0]
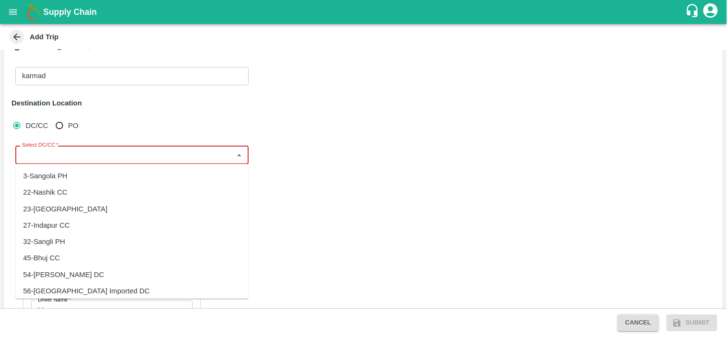
click at [69, 152] on input "Select DC/CC   *" at bounding box center [124, 155] width 212 height 12
type input "n"
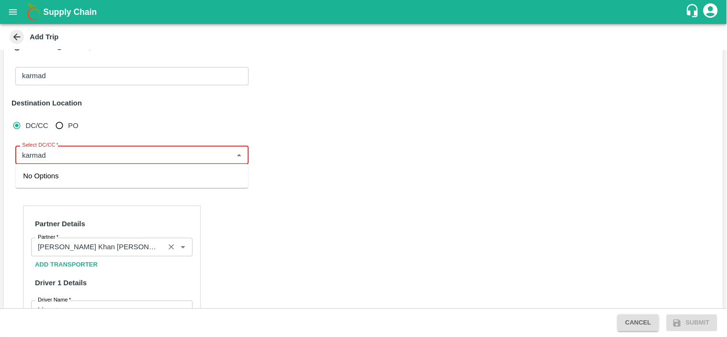
click at [245, 147] on div "Select DC/CC" at bounding box center [131, 155] width 233 height 18
click at [94, 159] on input "Select DC/CC   *" at bounding box center [124, 155] width 212 height 12
type input "karmad"
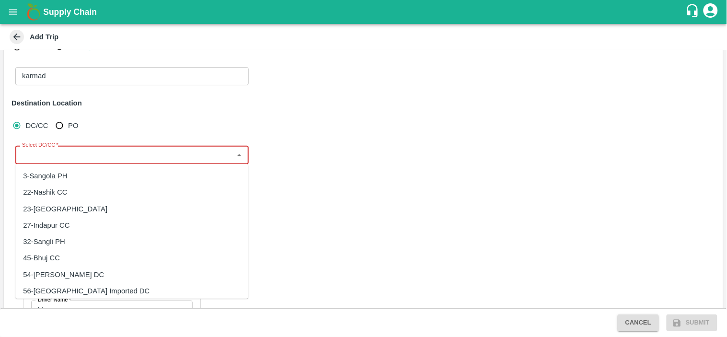
click at [80, 150] on input "Select DC/CC   *" at bounding box center [124, 155] width 212 height 12
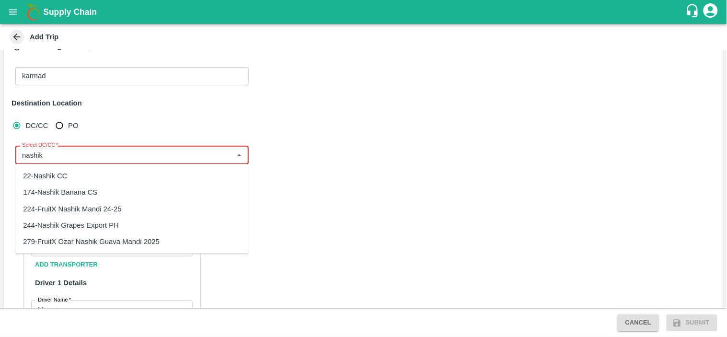
click at [64, 176] on div "22-Nashik CC" at bounding box center [45, 176] width 44 height 11
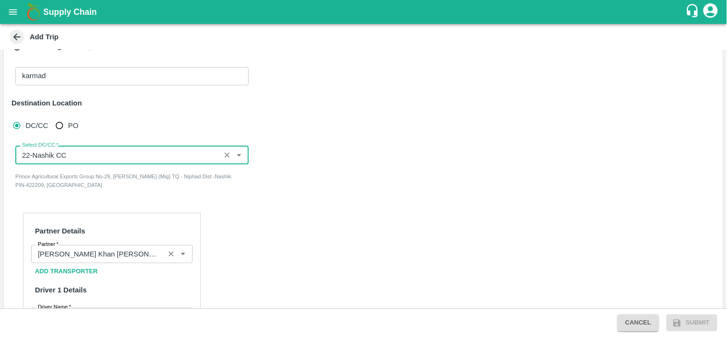
type input "22-Nashik CC"
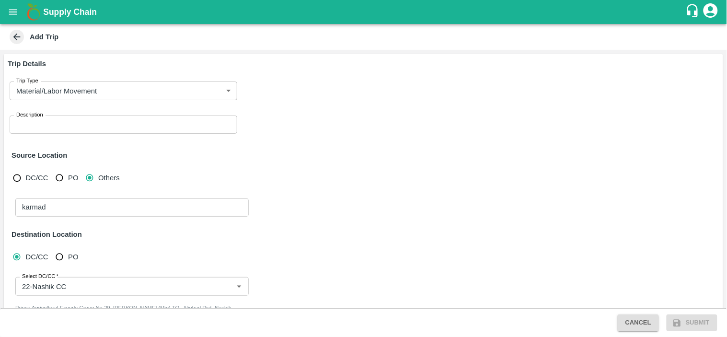
drag, startPoint x: 725, startPoint y: 90, endPoint x: 725, endPoint y: 72, distance: 17.8
click at [725, 72] on div "Trip Details Trip Type Material/Labor Movement 2 Trip Type Description x Descri…" at bounding box center [363, 179] width 727 height 258
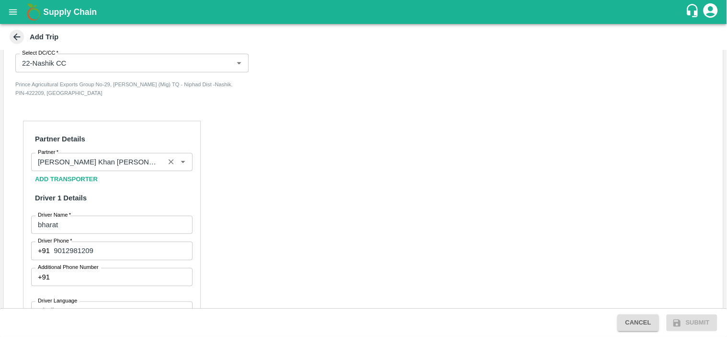
scroll to position [227, 0]
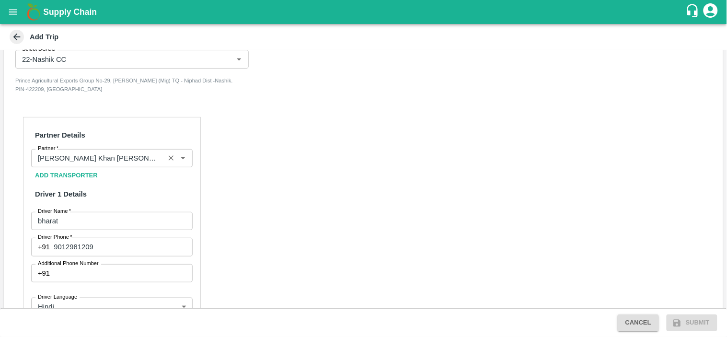
click at [127, 164] on div "Partner" at bounding box center [111, 158] width 161 height 18
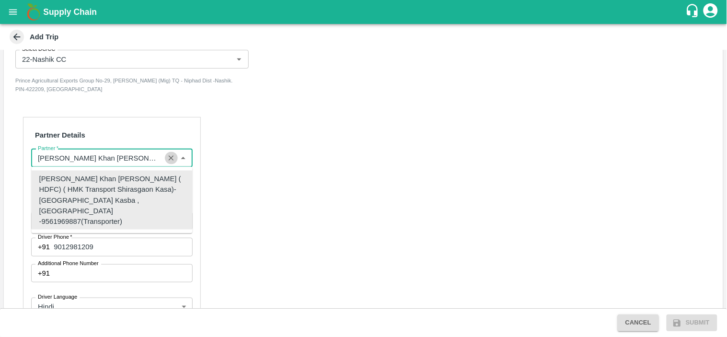
click at [167, 154] on icon "Clear" at bounding box center [171, 158] width 9 height 9
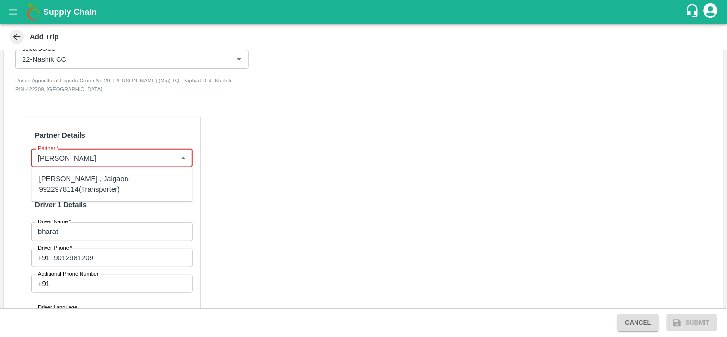
type input "ganesh mohan ma"
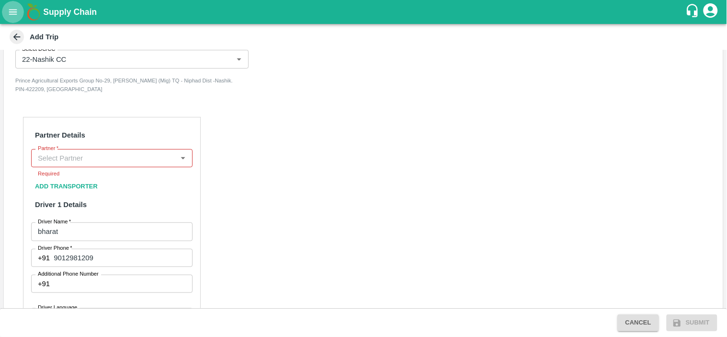
click at [16, 12] on icon "open drawer" at bounding box center [13, 11] width 8 height 5
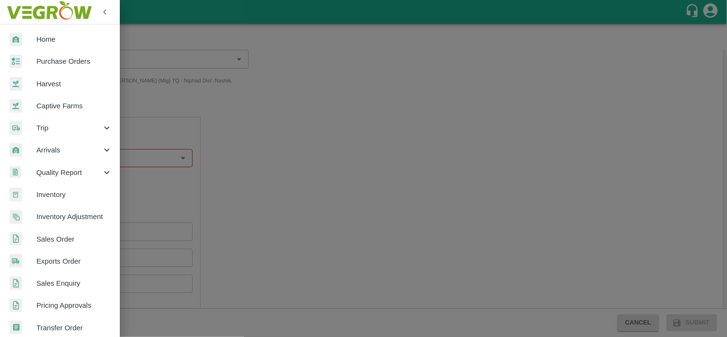
click at [40, 127] on span "Trip" at bounding box center [68, 128] width 65 height 11
click at [82, 148] on span "Fruit Movement" at bounding box center [78, 150] width 68 height 11
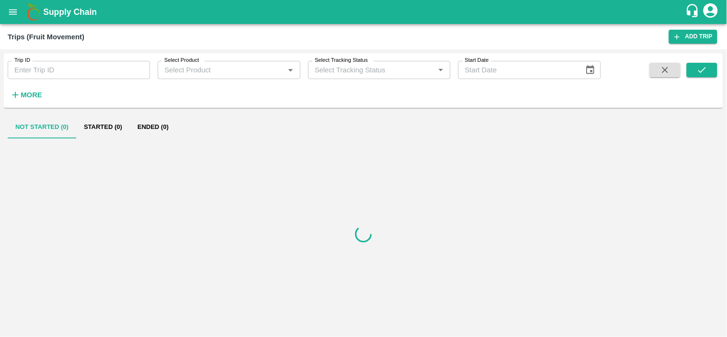
click at [73, 65] on input "Trip ID" at bounding box center [79, 70] width 142 height 18
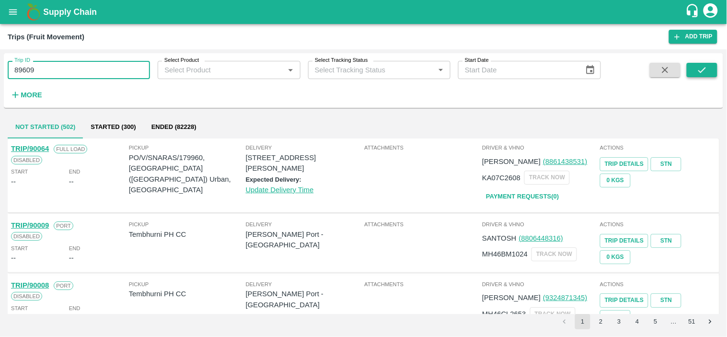
type input "89609"
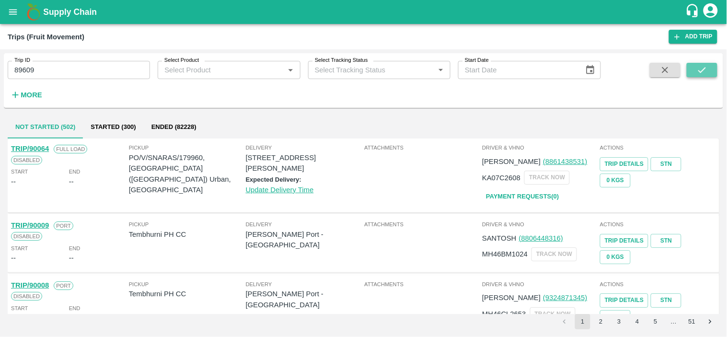
click at [711, 72] on button "submit" at bounding box center [702, 70] width 31 height 14
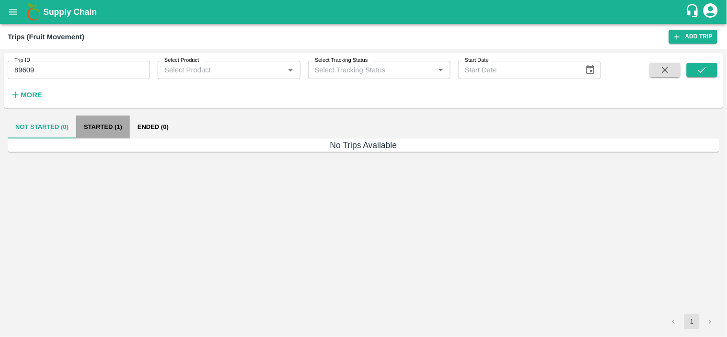
click at [122, 128] on button "Started (1)" at bounding box center [103, 126] width 54 height 23
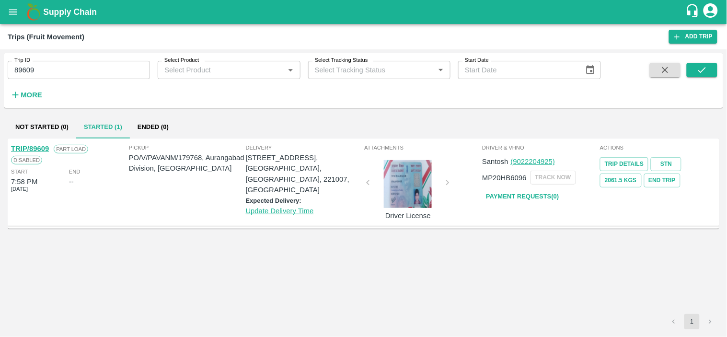
click at [31, 149] on link "TRIP/89609" at bounding box center [30, 149] width 38 height 8
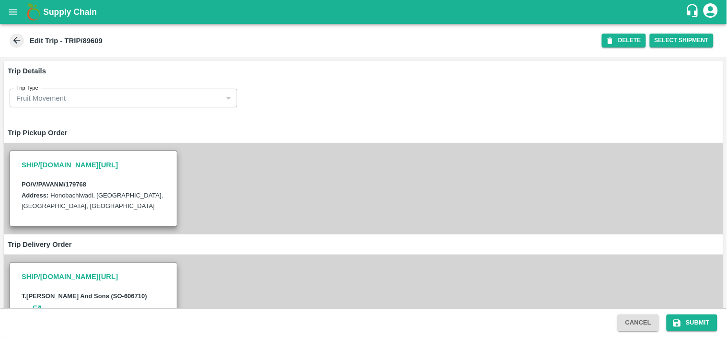
click at [305, 228] on div "SHIP/[DOMAIN_NAME][URL] PO/V/PAVANM/179768 Address: [GEOGRAPHIC_DATA], [GEOGRAP…" at bounding box center [363, 189] width 719 height 92
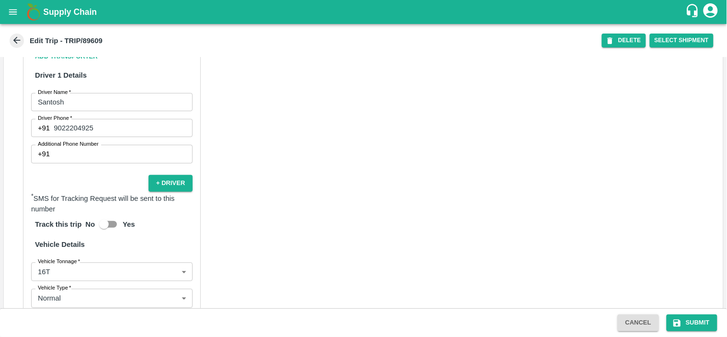
scroll to position [679, 0]
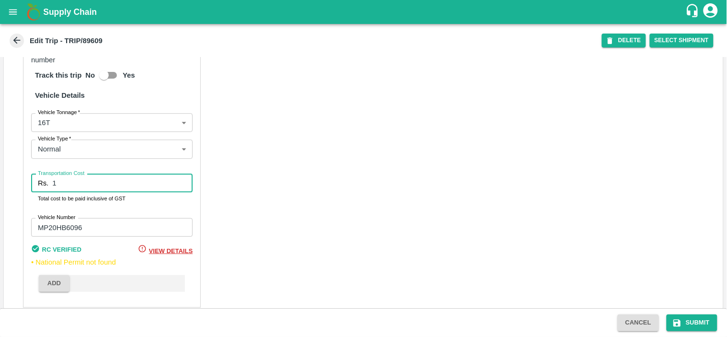
click at [97, 183] on input "1" at bounding box center [122, 183] width 140 height 18
type input "15148"
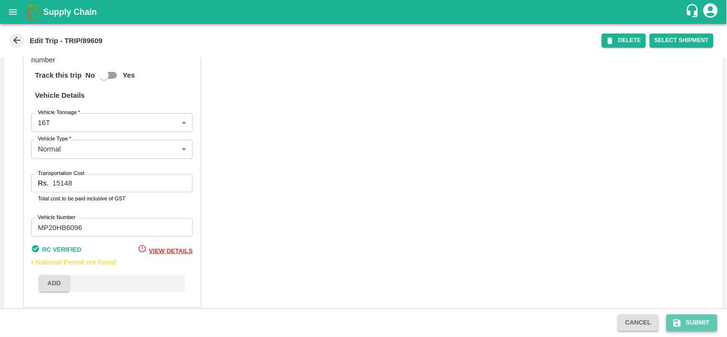
click at [698, 325] on button "Submit" at bounding box center [692, 322] width 51 height 17
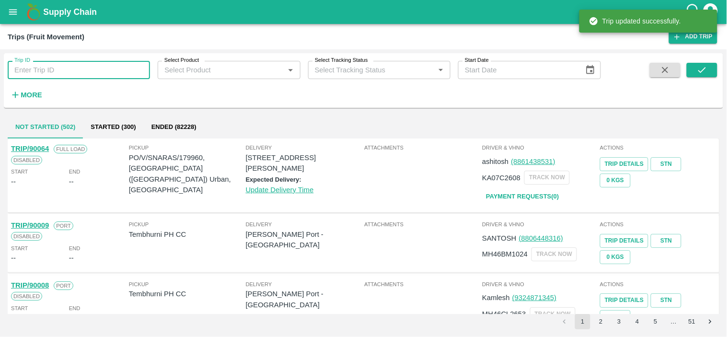
click at [63, 67] on input "Trip ID" at bounding box center [79, 70] width 142 height 18
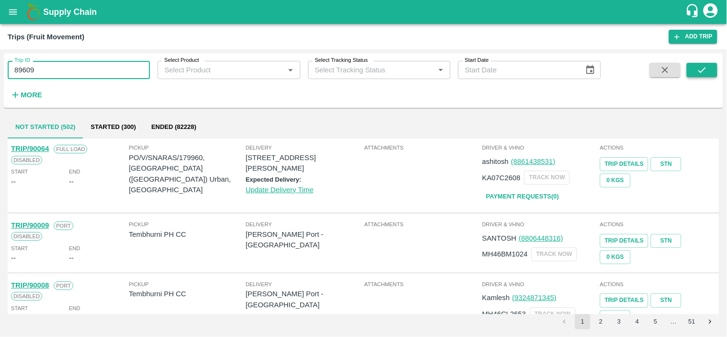
type input "89609"
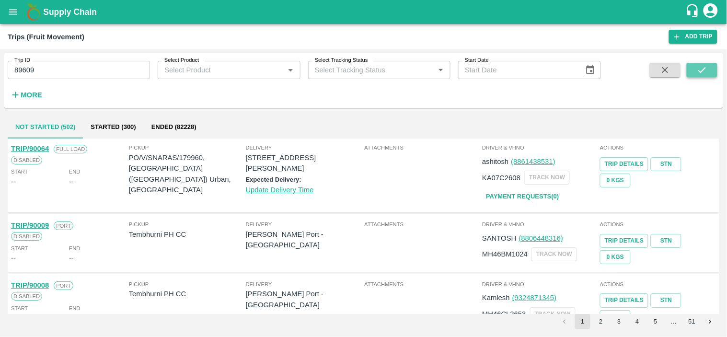
click at [695, 75] on button "submit" at bounding box center [702, 70] width 31 height 14
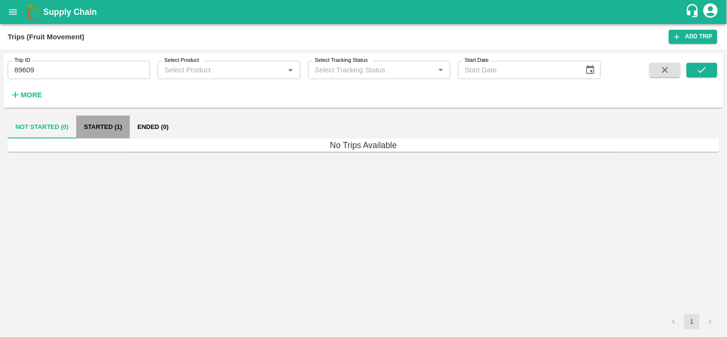
click at [98, 123] on button "Started (1)" at bounding box center [103, 126] width 54 height 23
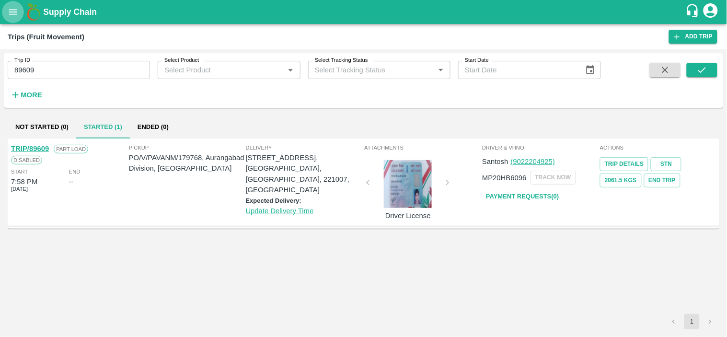
click at [12, 11] on icon "open drawer" at bounding box center [13, 12] width 11 height 11
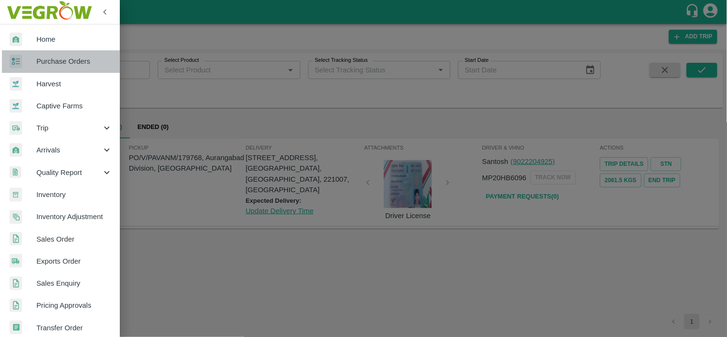
click at [70, 62] on span "Purchase Orders" at bounding box center [74, 61] width 76 height 11
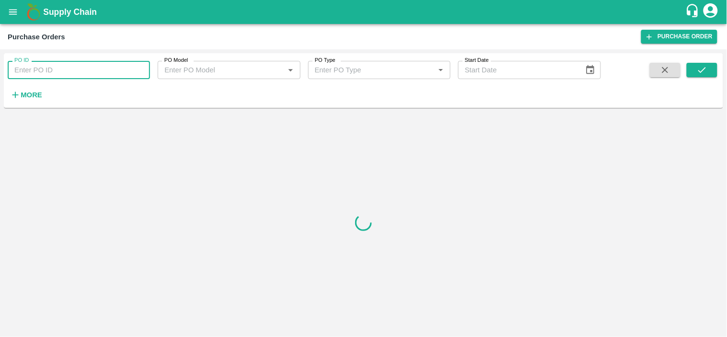
click at [64, 75] on input "PO ID" at bounding box center [79, 70] width 142 height 18
click at [46, 72] on input "PO ID" at bounding box center [79, 70] width 142 height 18
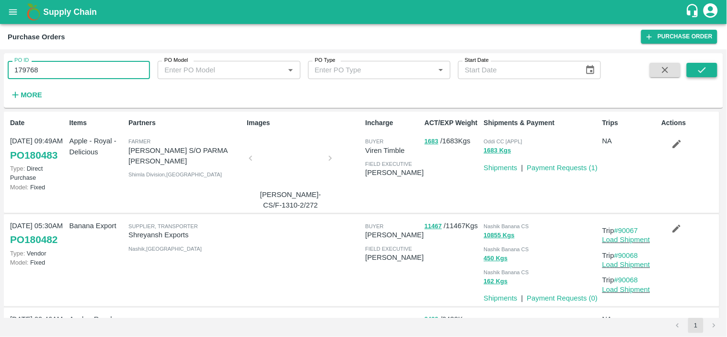
type input "179768"
click at [696, 71] on button "submit" at bounding box center [702, 70] width 31 height 14
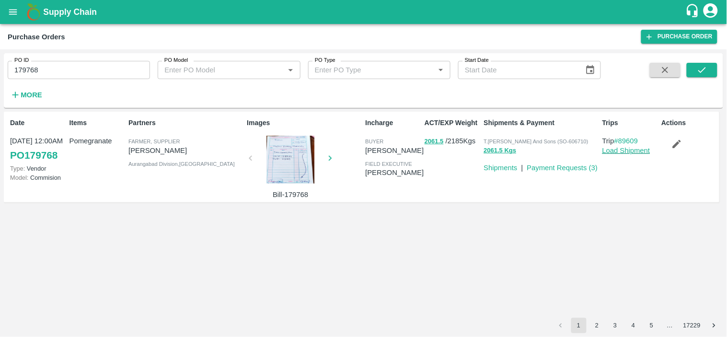
click at [620, 151] on link "Load Shipment" at bounding box center [626, 151] width 48 height 8
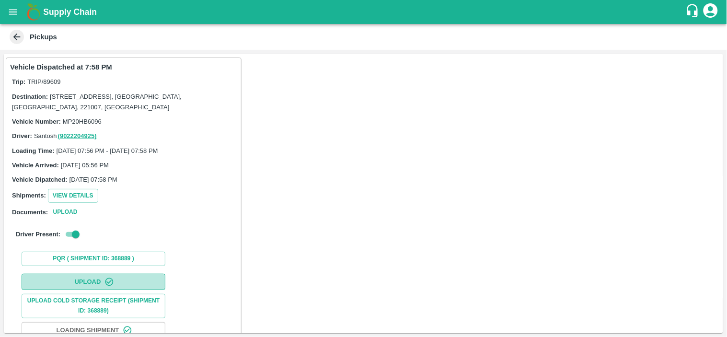
click at [108, 280] on icon "button" at bounding box center [109, 282] width 10 height 10
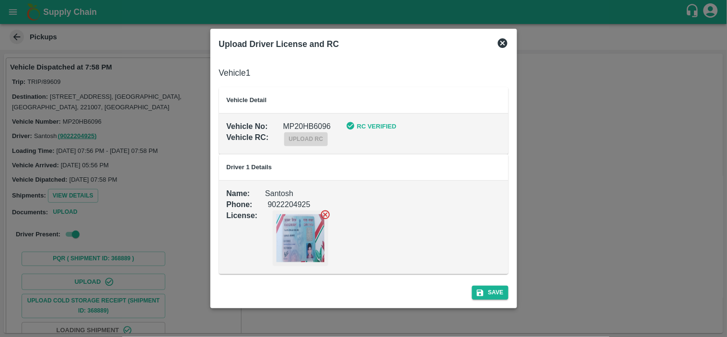
click at [490, 285] on div "Save" at bounding box center [363, 290] width 297 height 25
click at [490, 295] on button "Save" at bounding box center [490, 293] width 36 height 14
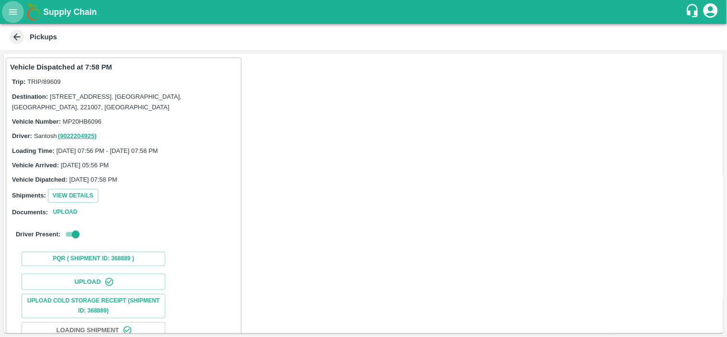
click at [8, 10] on icon "open drawer" at bounding box center [13, 12] width 11 height 11
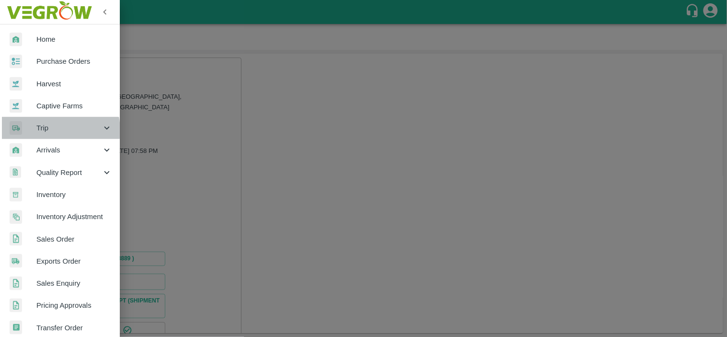
click at [49, 130] on span "Trip" at bounding box center [68, 128] width 65 height 11
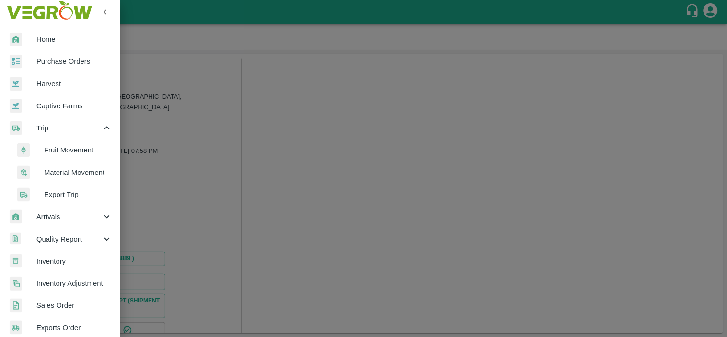
click at [69, 169] on span "Material Movement" at bounding box center [78, 172] width 68 height 11
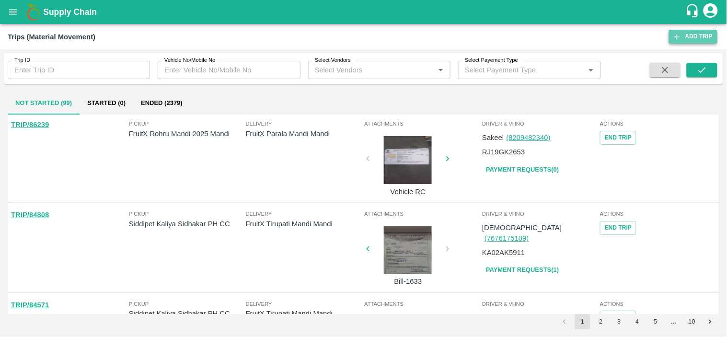
click at [684, 32] on link "Add Trip" at bounding box center [693, 37] width 48 height 14
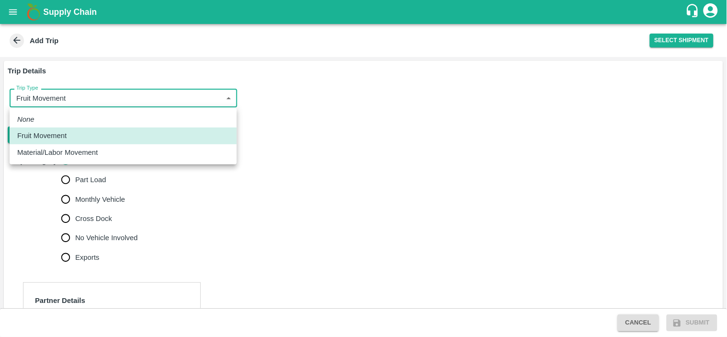
click at [123, 102] on body "Supply Chain Add Trip Select Shipment Trip Details Trip Type Fruit Movement 1 T…" at bounding box center [363, 168] width 727 height 337
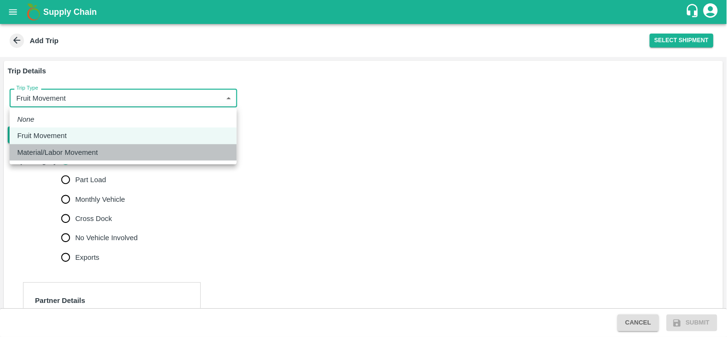
click at [65, 152] on p "Material/Labor Movement" at bounding box center [57, 152] width 81 height 11
type input "2"
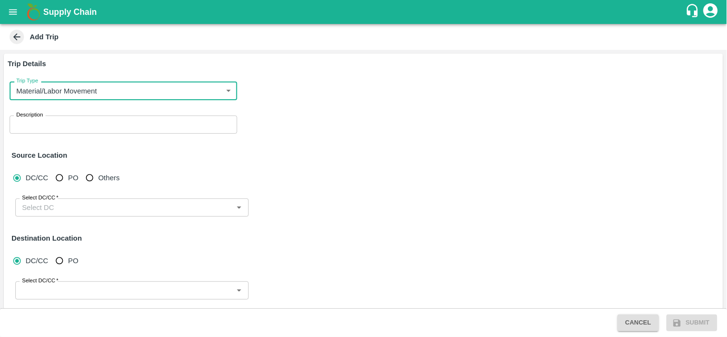
click at [88, 178] on input "Others" at bounding box center [90, 178] width 18 height 18
radio input "true"
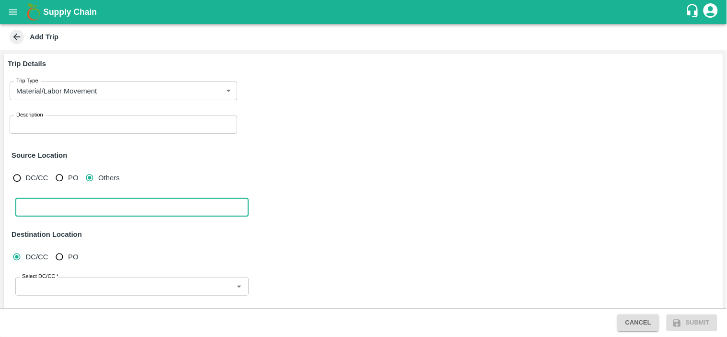
click at [75, 205] on textarea at bounding box center [132, 207] width 220 height 10
type textarea "m"
click at [59, 278] on div "Select DC/CC" at bounding box center [131, 286] width 233 height 18
type textarea "karmad"
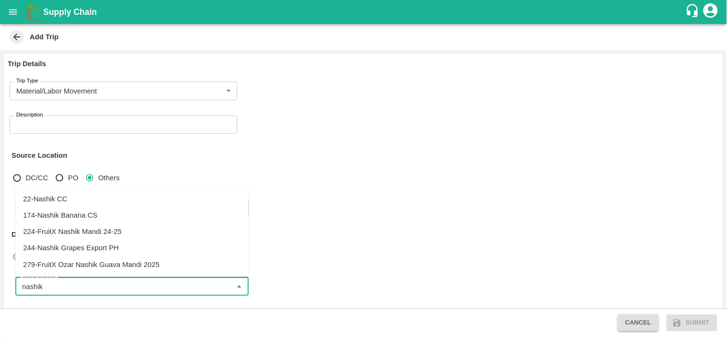
click at [60, 220] on div "174-Nashik Banana CS" at bounding box center [60, 215] width 74 height 11
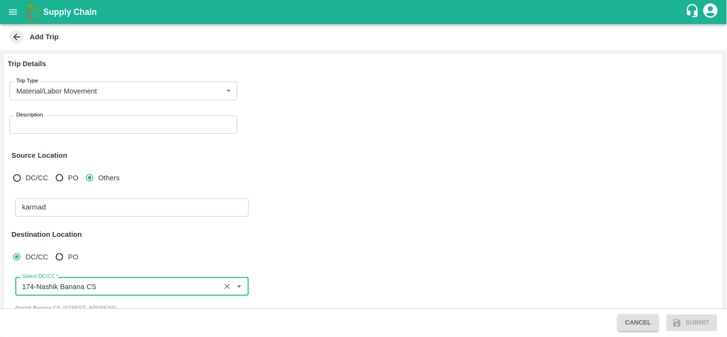
type input "174-Nashik Banana CS"
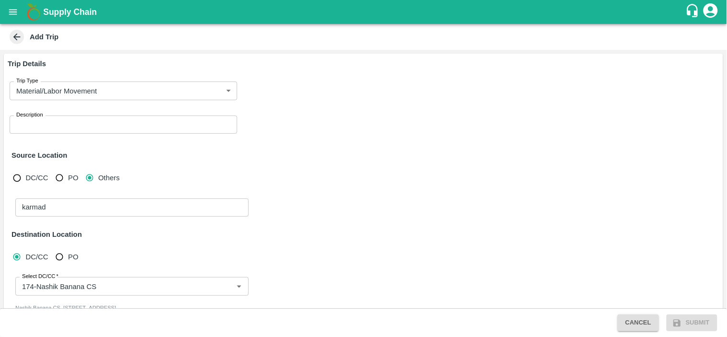
click at [374, 213] on div "karmad x ​" at bounding box center [363, 208] width 700 height 26
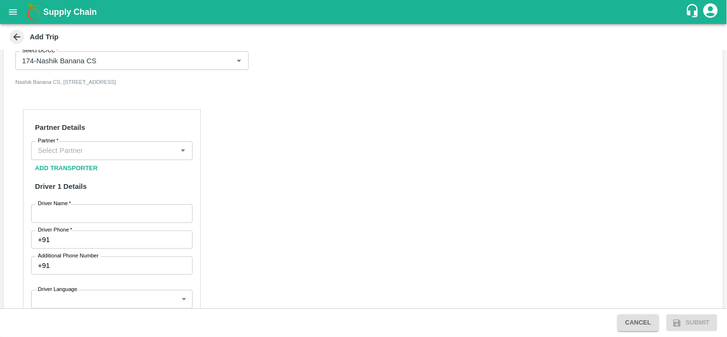
click at [95, 150] on div "Partner" at bounding box center [111, 150] width 161 height 18
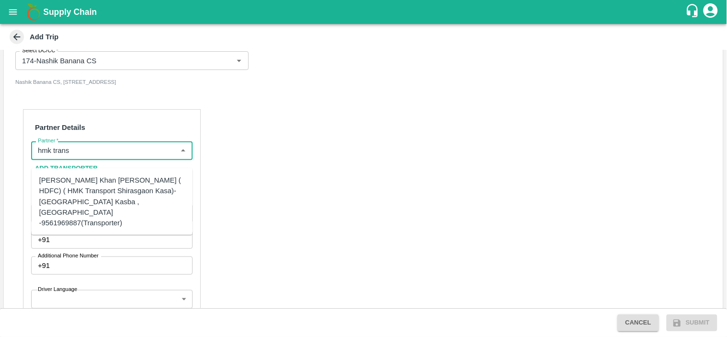
click at [100, 197] on div "[PERSON_NAME] Khan [PERSON_NAME] ( HDFC) ( HMK Transport Shirasgaon Kasa)-[GEOG…" at bounding box center [112, 201] width 146 height 53
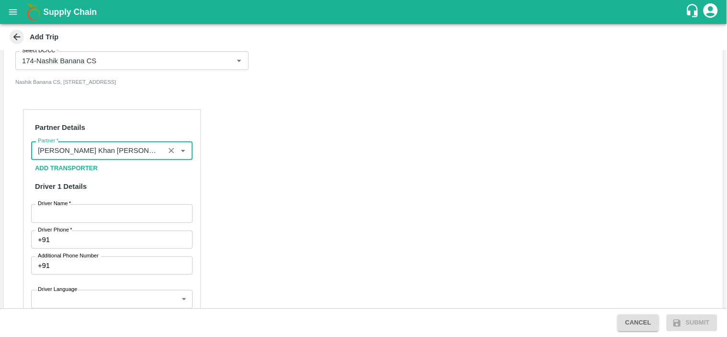
type input "[PERSON_NAME] Khan [PERSON_NAME] ( HDFC) ( HMK Transport Shirasgaon Kasa)-[GEOG…"
click at [84, 222] on input "Driver Name   *" at bounding box center [111, 213] width 161 height 18
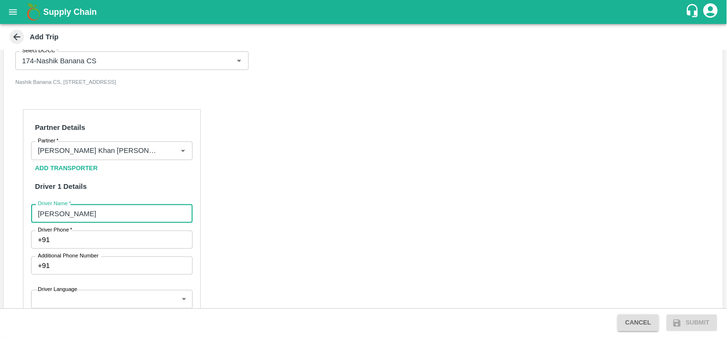
type input "[PERSON_NAME]"
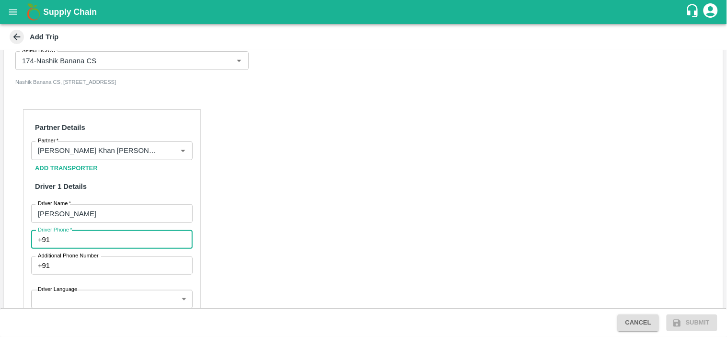
click at [77, 248] on input "Driver Phone   *" at bounding box center [123, 239] width 139 height 18
type input "9022204925"
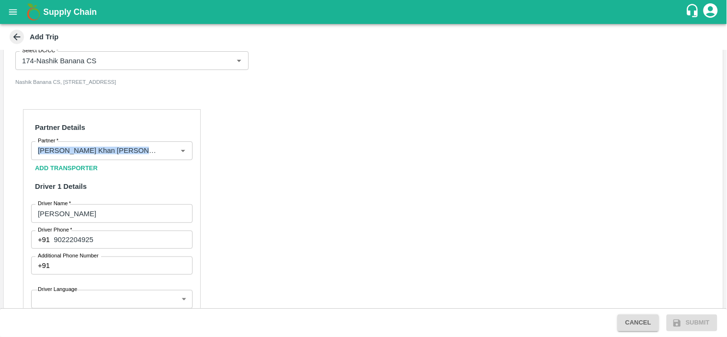
drag, startPoint x: 722, startPoint y: 145, endPoint x: 726, endPoint y: 161, distance: 16.9
click at [726, 161] on div "Trip Details Trip Type Material/Labor Movement 2 Trip Type Description x Descri…" at bounding box center [363, 179] width 727 height 258
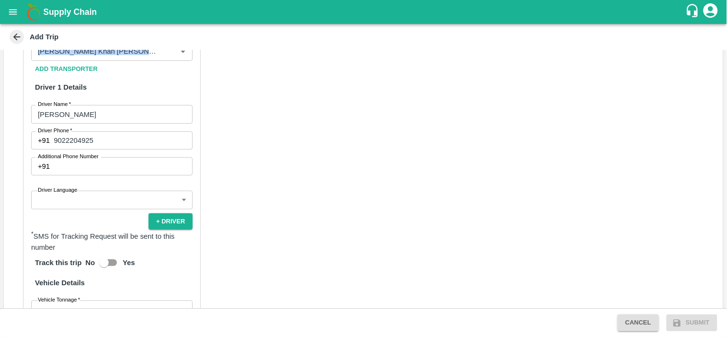
scroll to position [328, 0]
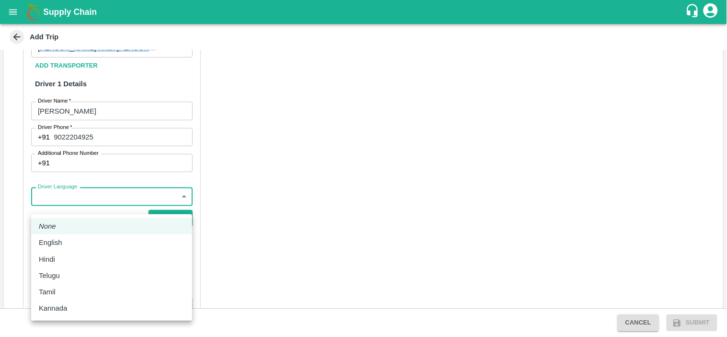
click at [94, 206] on body "Supply Chain Add Trip Trip Details Trip Type Material/Labor Movement 2 Trip Typ…" at bounding box center [363, 168] width 727 height 337
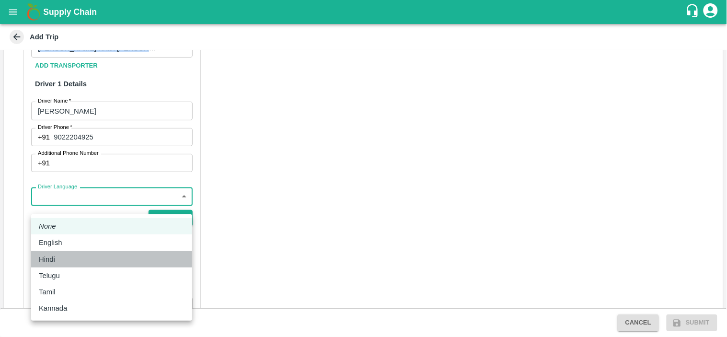
click at [50, 254] on p "Hindi" at bounding box center [47, 259] width 16 height 11
type input "hi"
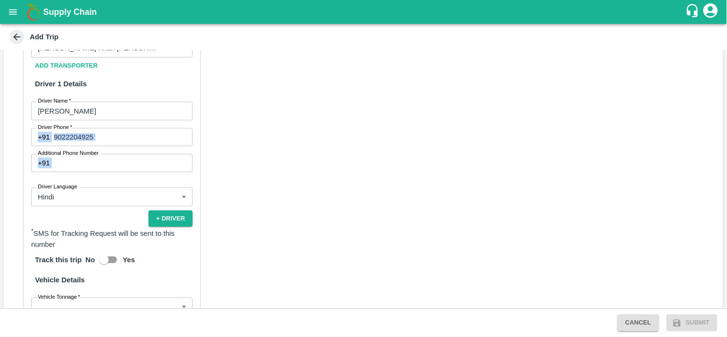
drag, startPoint x: 724, startPoint y: 134, endPoint x: 726, endPoint y: 174, distance: 39.8
click at [726, 174] on div "Trip Details Trip Type Material/Labor Movement 2 Trip Type Description x Descri…" at bounding box center [363, 179] width 727 height 258
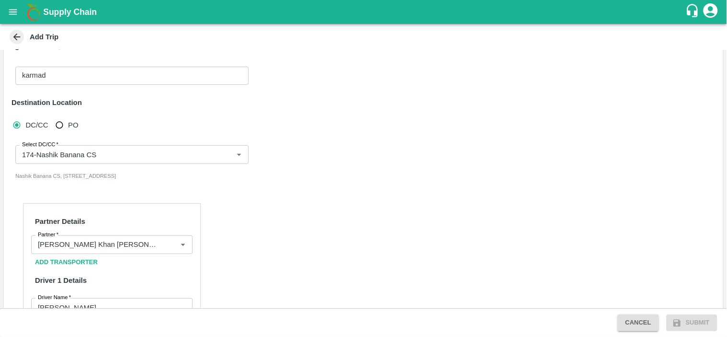
scroll to position [142, 0]
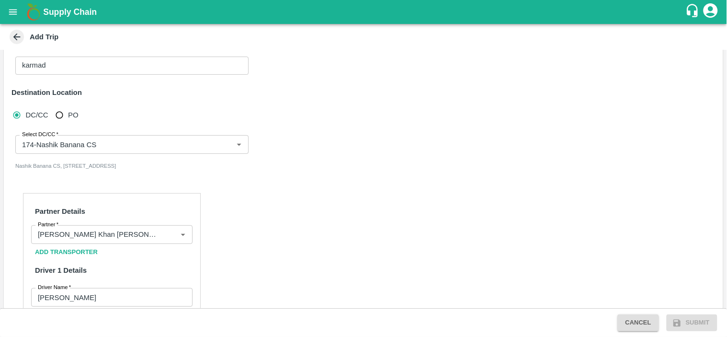
drag, startPoint x: 723, startPoint y: 108, endPoint x: 725, endPoint y: 134, distance: 25.9
click at [725, 134] on div "Trip Details Trip Type Material/Labor Movement 2 Trip Type Description x Descri…" at bounding box center [363, 179] width 727 height 258
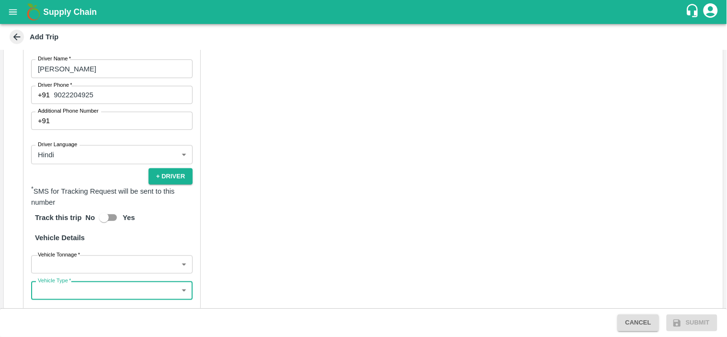
scroll to position [524, 0]
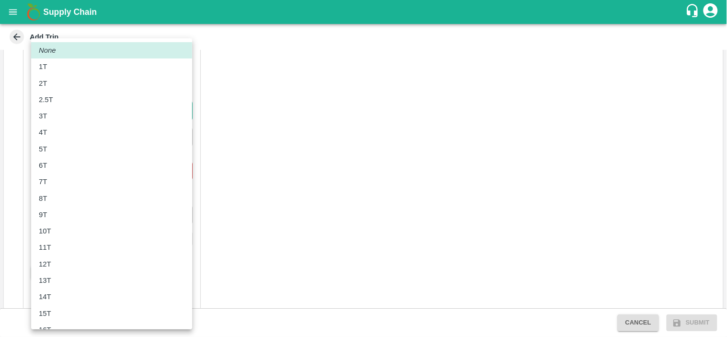
click at [95, 120] on body "Supply Chain Add Trip Trip Details Trip Type Material/Labor Movement 2 Trip Typ…" at bounding box center [363, 168] width 727 height 337
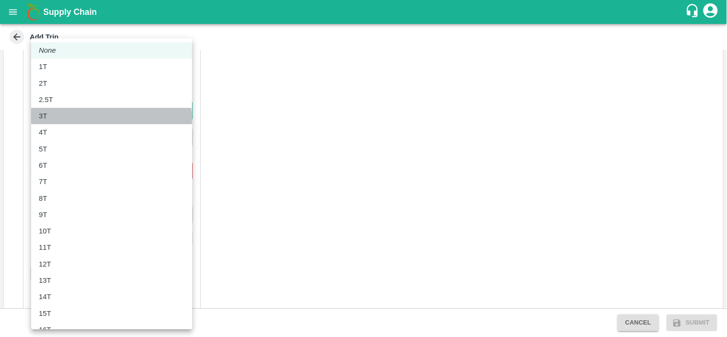
click at [57, 123] on li "3T" at bounding box center [111, 116] width 161 height 16
type input "3000"
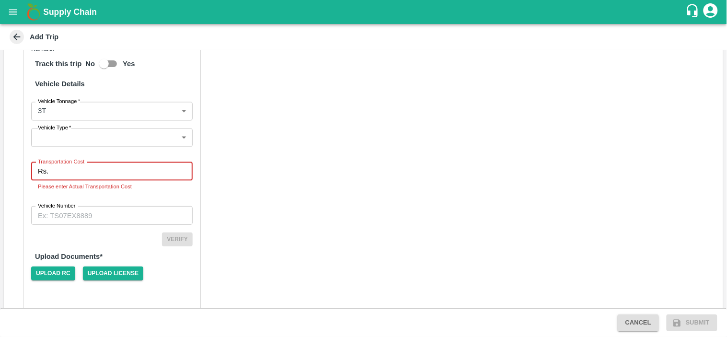
click at [83, 178] on input "Transportation Cost" at bounding box center [122, 171] width 140 height 18
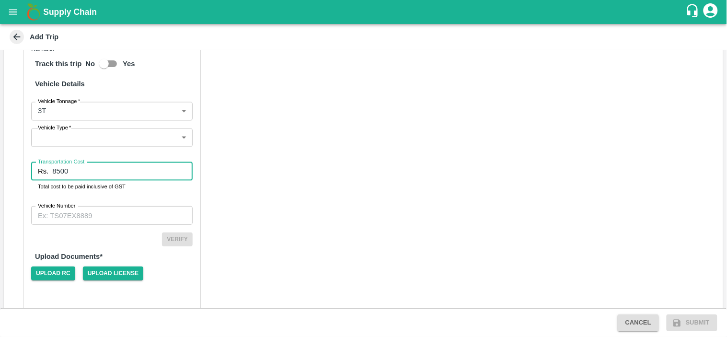
type input "8500"
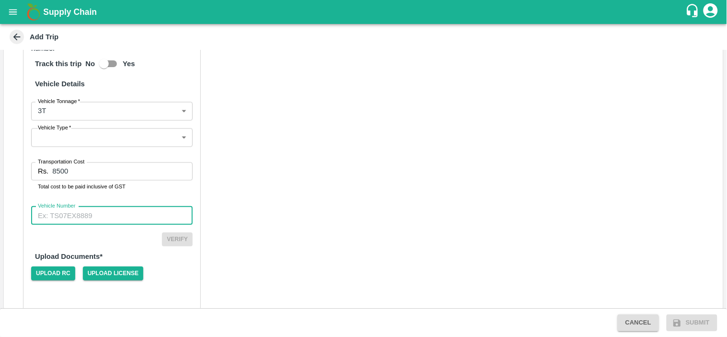
click at [82, 221] on input "Vehicle Number" at bounding box center [111, 215] width 161 height 18
type input "MH20GZ0572"
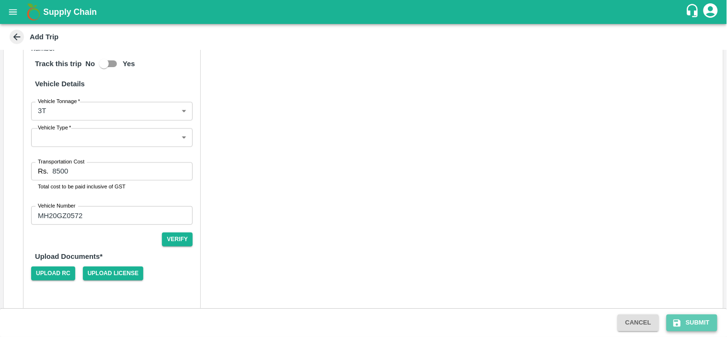
click at [697, 323] on button "Submit" at bounding box center [692, 322] width 51 height 17
click at [50, 280] on span "Upload RC" at bounding box center [53, 273] width 44 height 14
click at [0, 0] on input "Upload RC Required" at bounding box center [0, 0] width 0 height 0
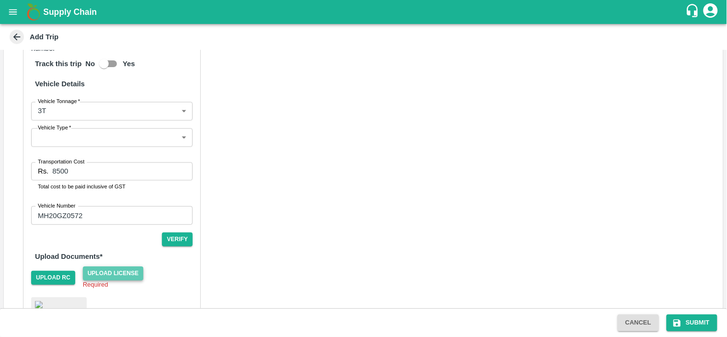
click at [108, 280] on span "Upload License" at bounding box center [113, 273] width 61 height 14
click at [0, 0] on input "Upload License Required" at bounding box center [0, 0] width 0 height 0
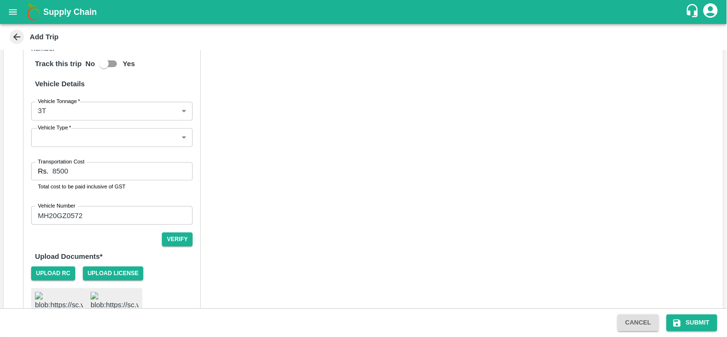
scroll to position [299, 0]
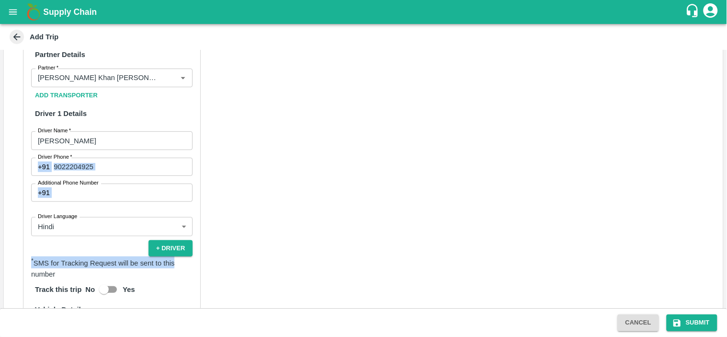
drag, startPoint x: 725, startPoint y: 150, endPoint x: 726, endPoint y: 278, distance: 128.4
click at [726, 278] on div "Trip Details Trip Type Material/Labor Movement 2 Trip Type Description x Descri…" at bounding box center [363, 179] width 727 height 258
click at [691, 322] on button "Submit" at bounding box center [692, 322] width 51 height 17
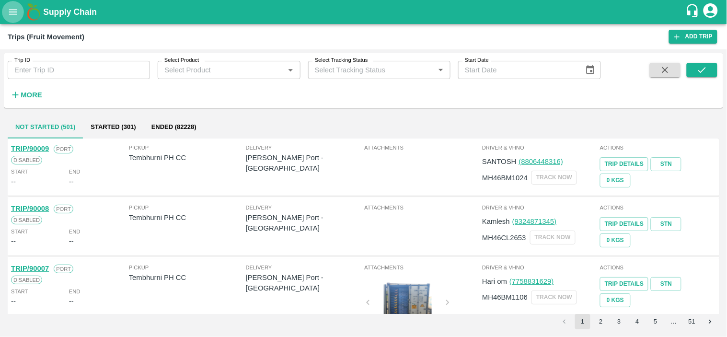
click at [15, 3] on button "open drawer" at bounding box center [13, 12] width 22 height 22
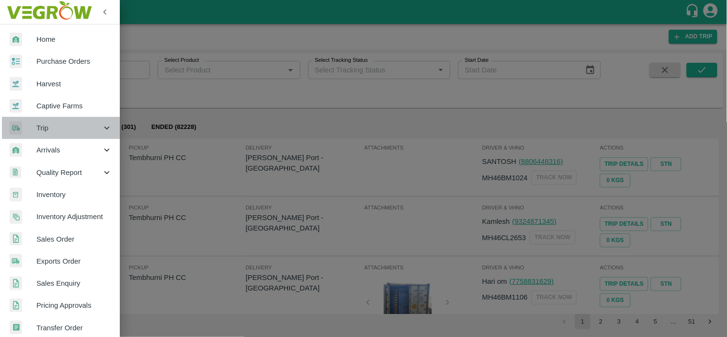
click at [65, 133] on span "Trip" at bounding box center [68, 128] width 65 height 11
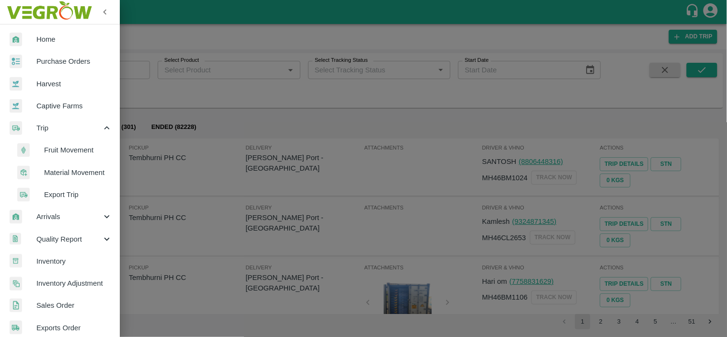
click at [69, 172] on span "Material Movement" at bounding box center [78, 172] width 68 height 11
